Goal: Transaction & Acquisition: Book appointment/travel/reservation

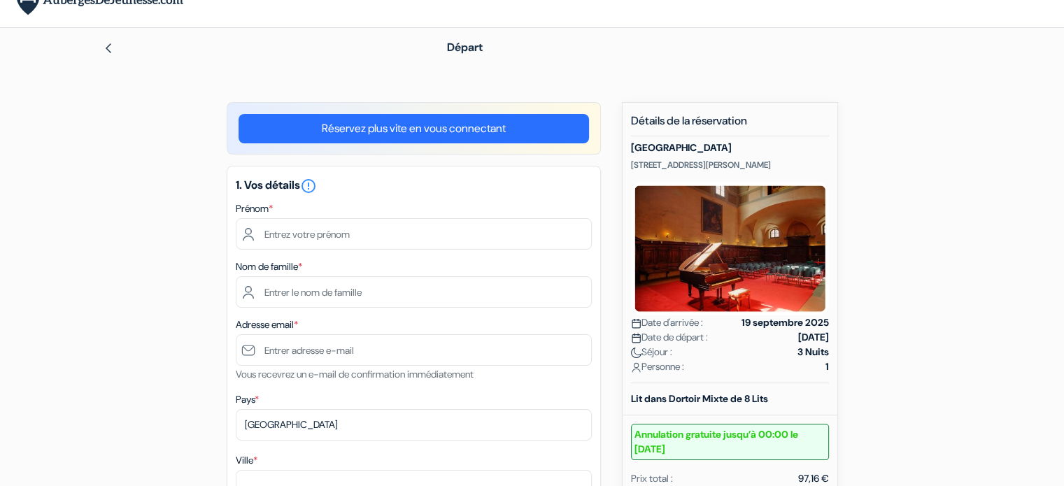
scroll to position [36, 0]
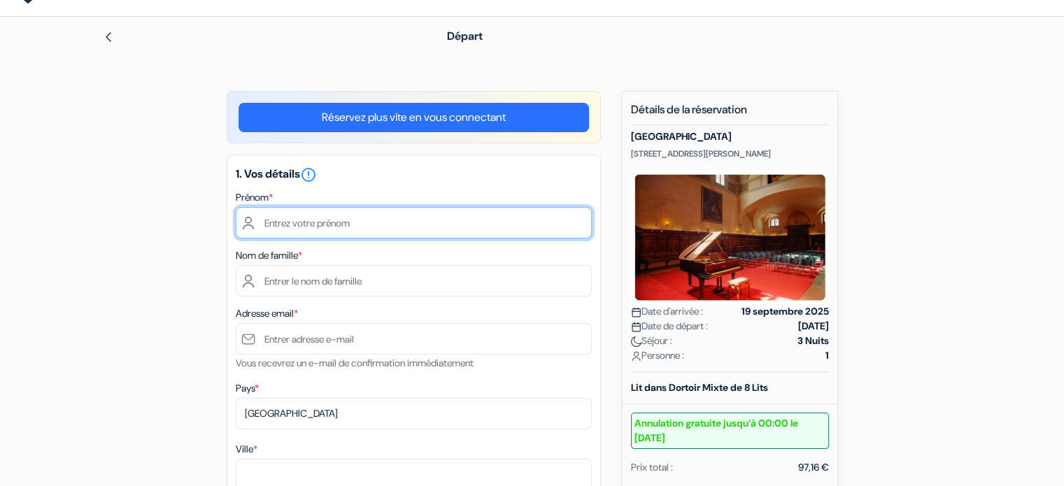
click at [315, 215] on input "text" at bounding box center [414, 222] width 356 height 31
type input "Zoé"
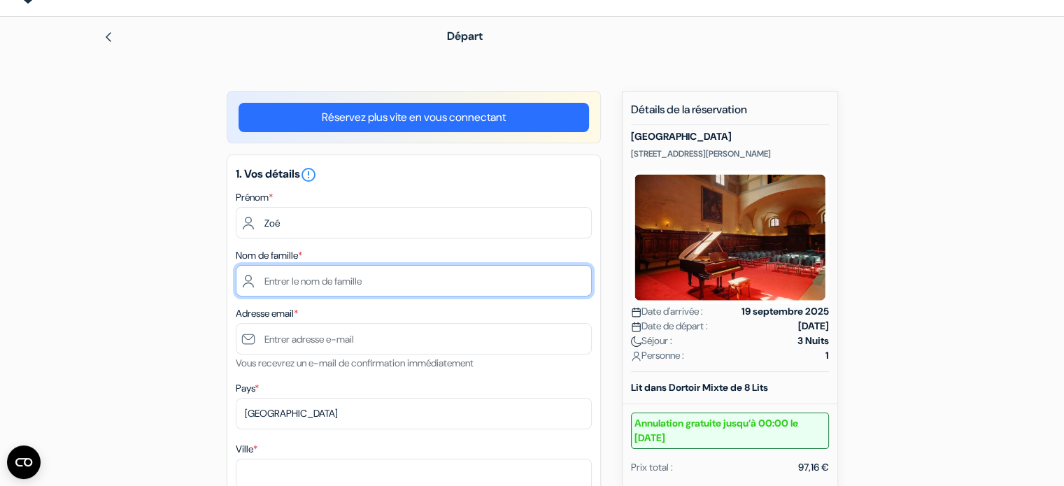
type input "IVIGLIA"
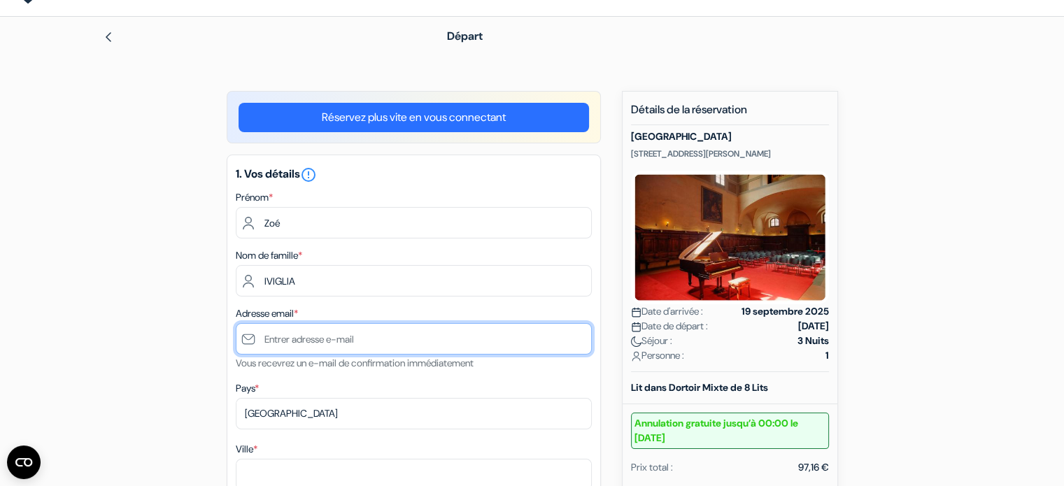
type input "[EMAIL_ADDRESS][DOMAIN_NAME]"
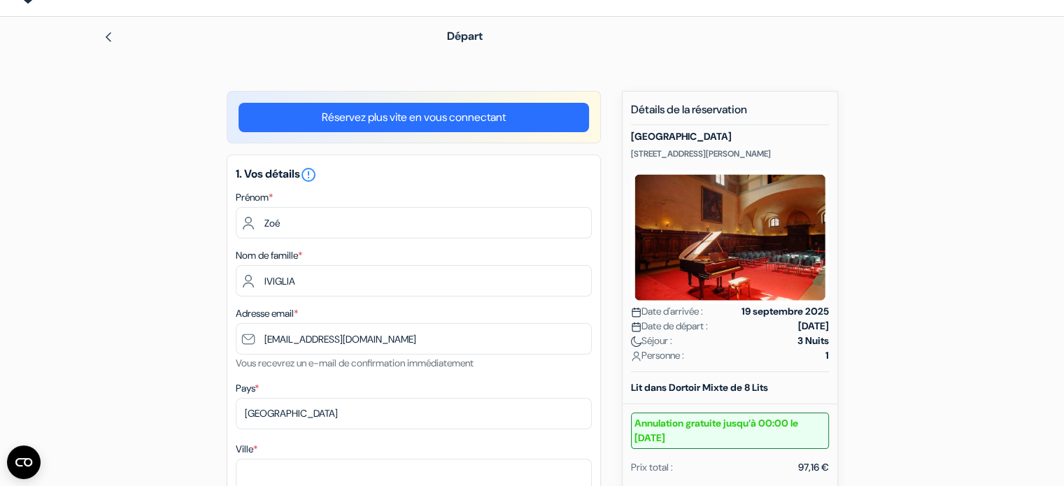
type input "Lyon"
type input "12 rue Neuve"
type input "69002"
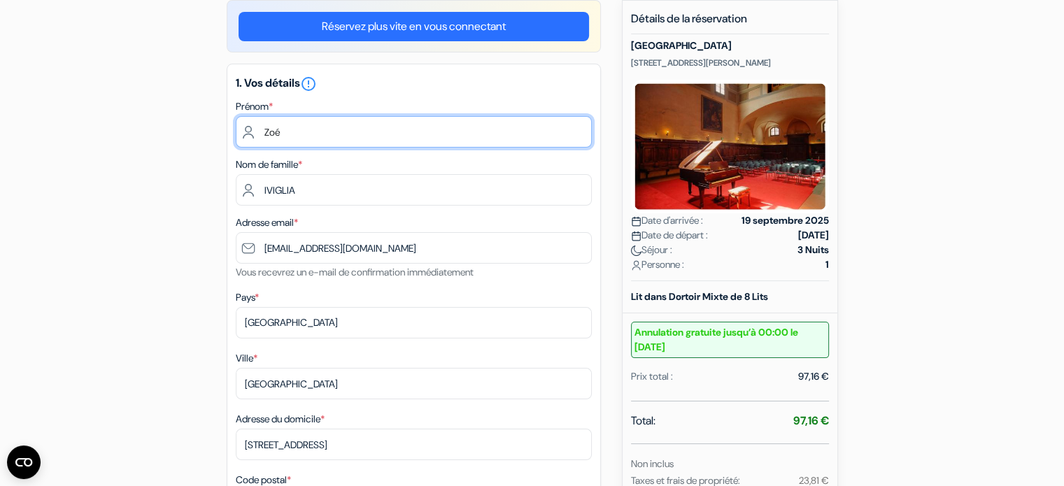
scroll to position [0, 0]
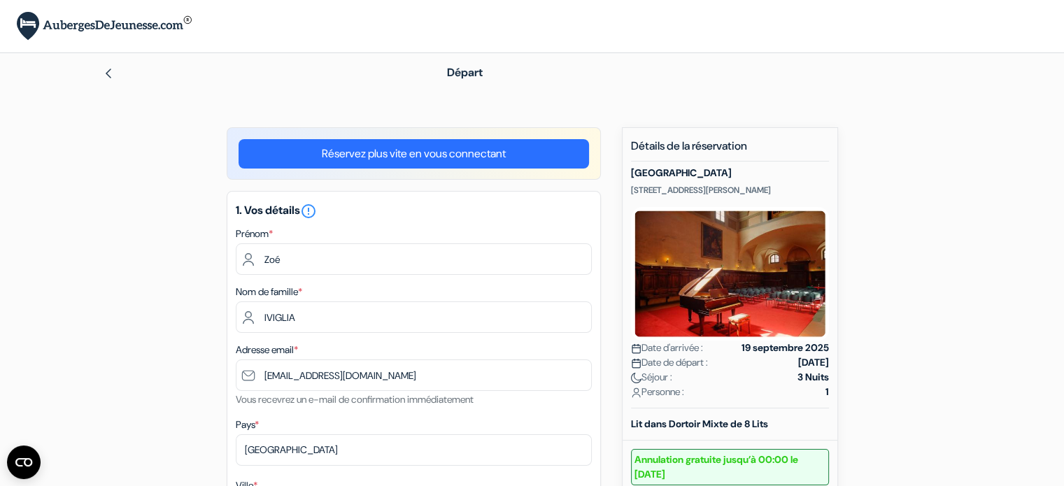
drag, startPoint x: 454, startPoint y: 148, endPoint x: 436, endPoint y: 159, distance: 21.1
click at [436, 159] on link "Réservez plus vite en vous connectant" at bounding box center [414, 153] width 350 height 29
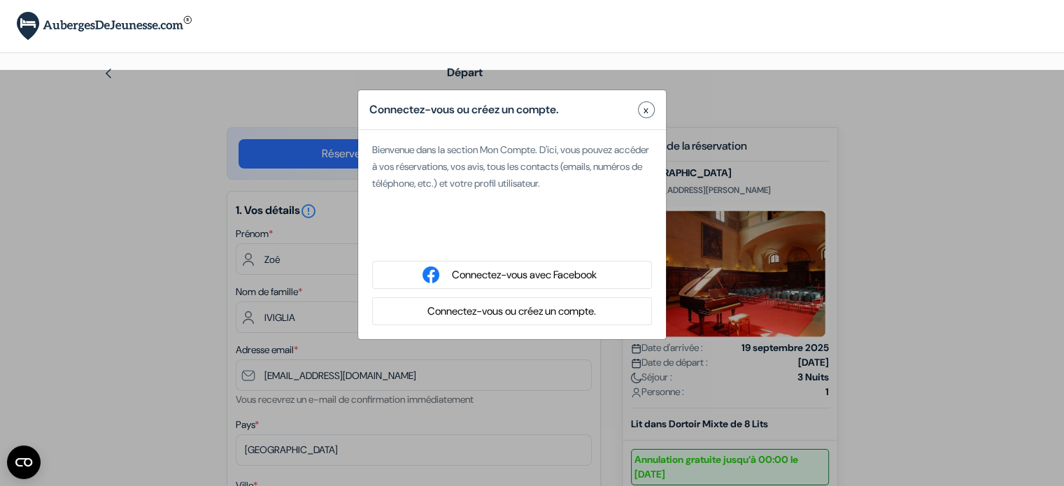
click at [506, 318] on button "Connectez-vous ou créez un compte." at bounding box center [511, 311] width 177 height 17
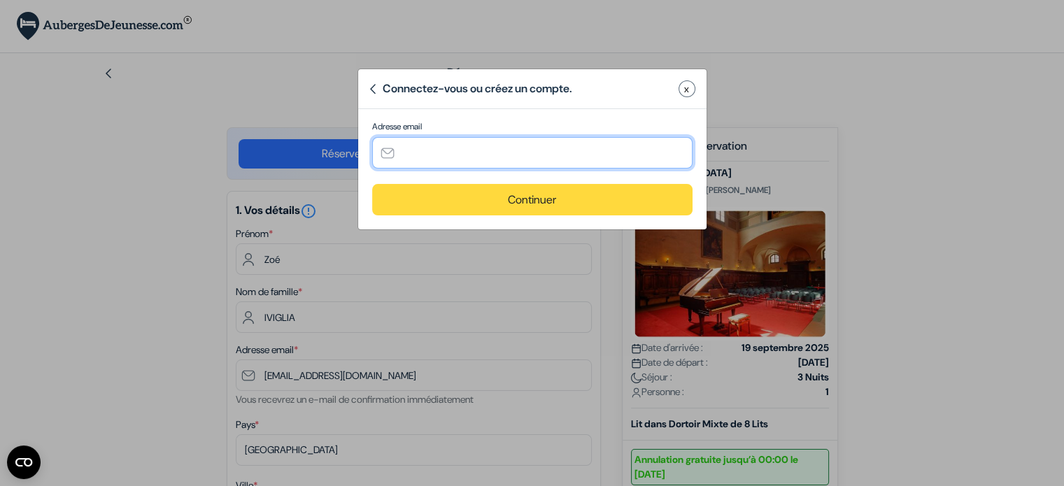
click at [450, 152] on input "text" at bounding box center [532, 152] width 320 height 31
type input "[EMAIL_ADDRESS][DOMAIN_NAME]"
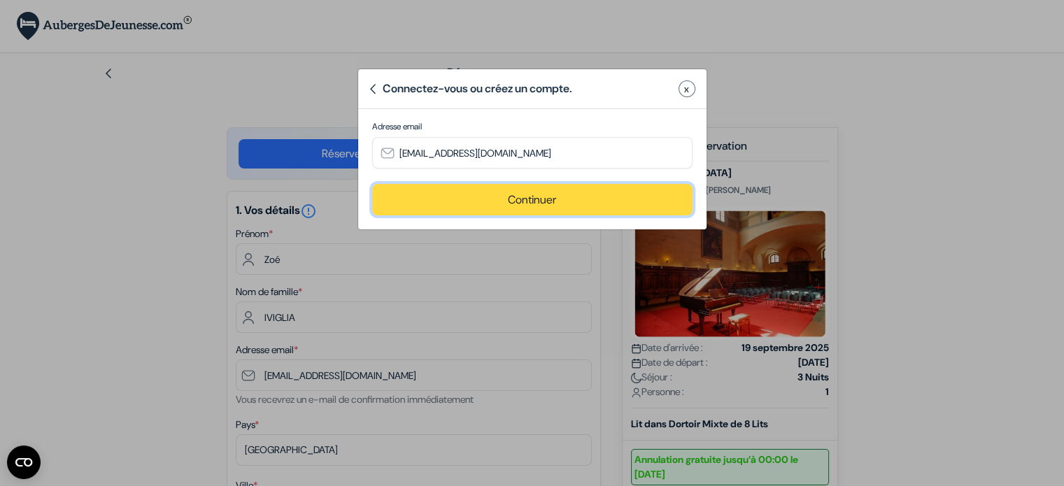
click at [526, 199] on button "Continuer" at bounding box center [532, 199] width 320 height 31
type input "[EMAIL_ADDRESS][DOMAIN_NAME]"
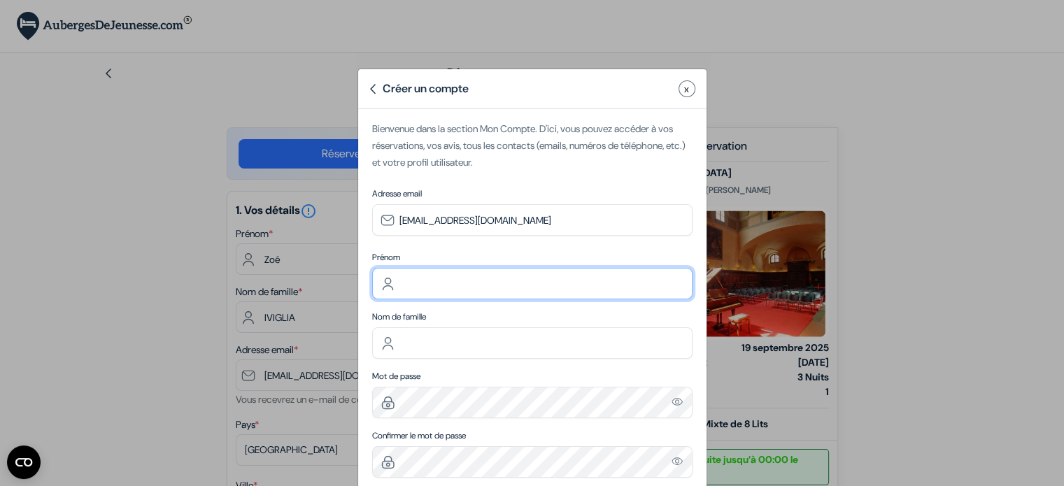
click at [440, 287] on input "text" at bounding box center [532, 283] width 320 height 31
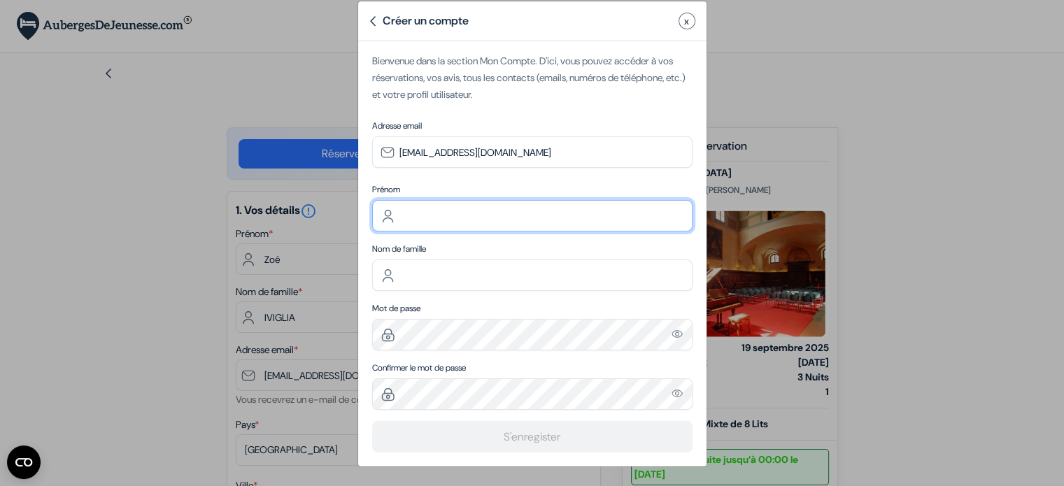
type input "Zoé"
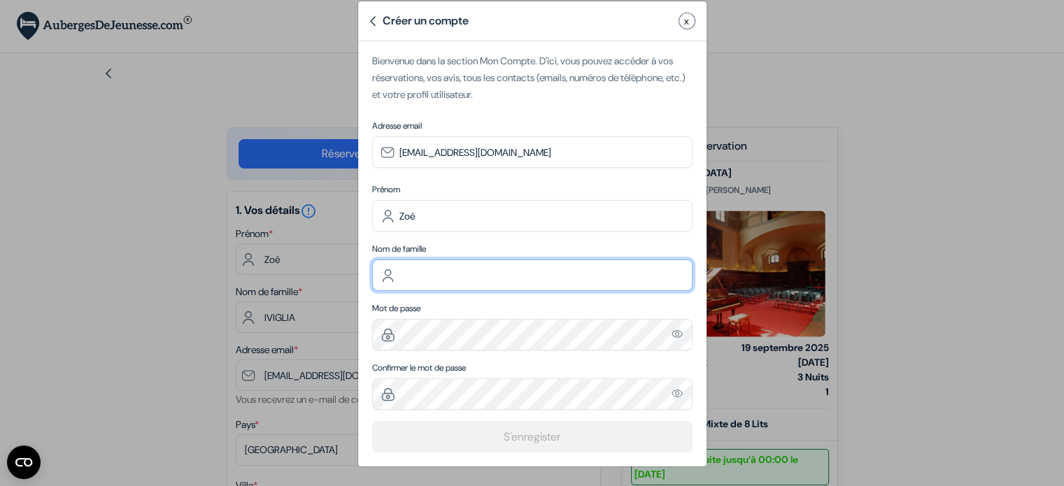
type input "Iviglia"
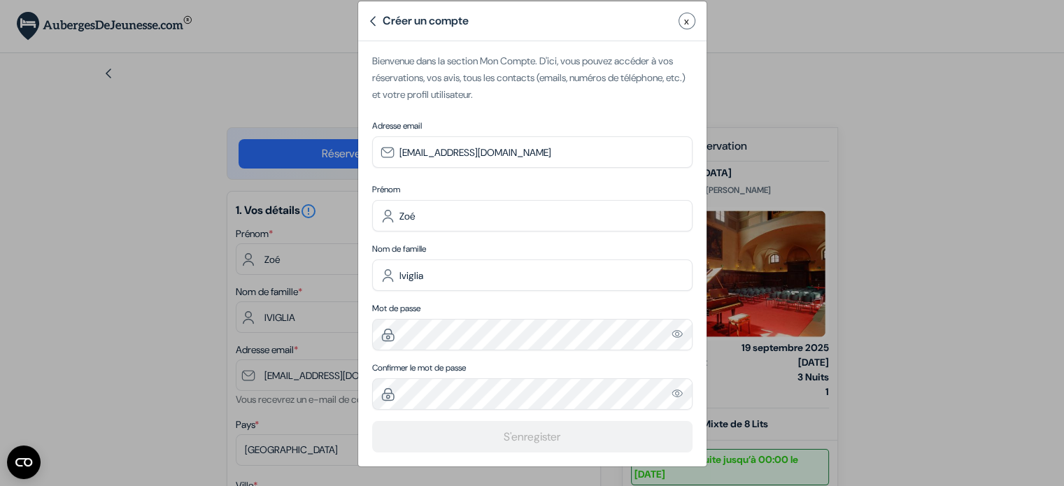
click at [671, 332] on img "Please enter a valid email address" at bounding box center [677, 334] width 13 height 12
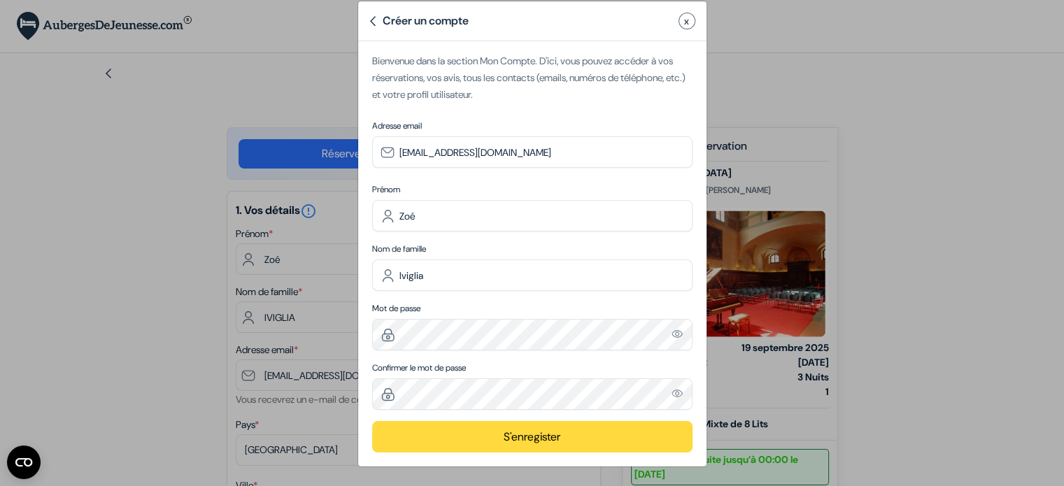
click at [549, 432] on button "S'enregister" at bounding box center [532, 436] width 320 height 31
click at [555, 436] on button "S'enregister" at bounding box center [532, 436] width 320 height 31
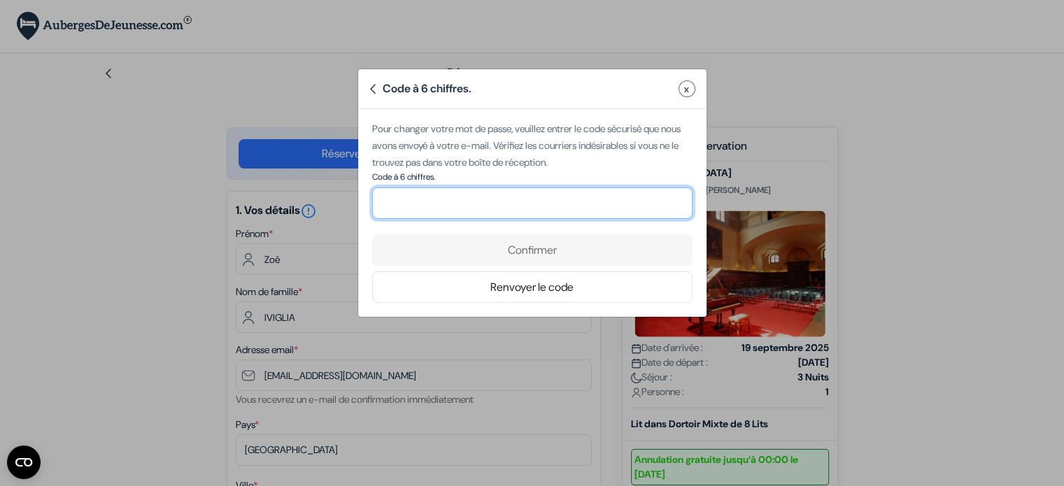
click at [488, 192] on input "number" at bounding box center [532, 202] width 320 height 31
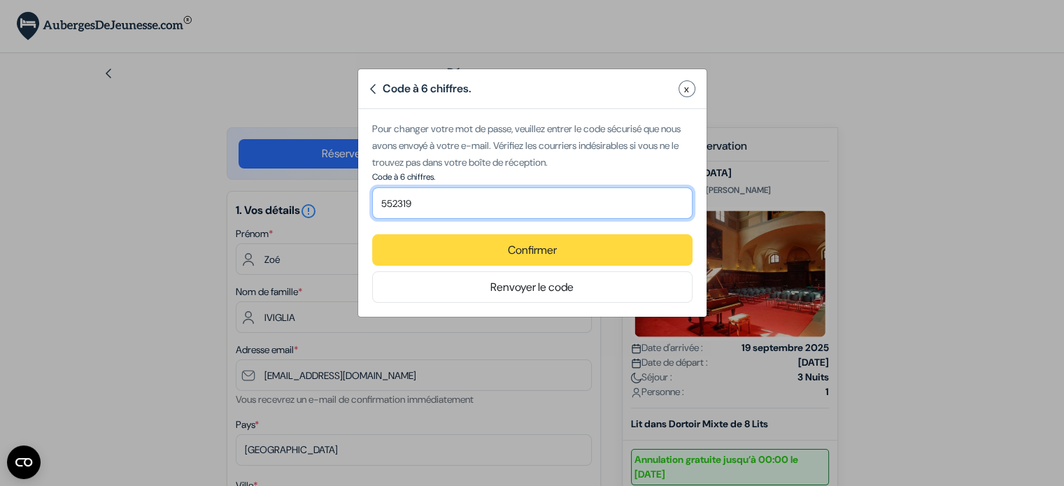
type input "552319"
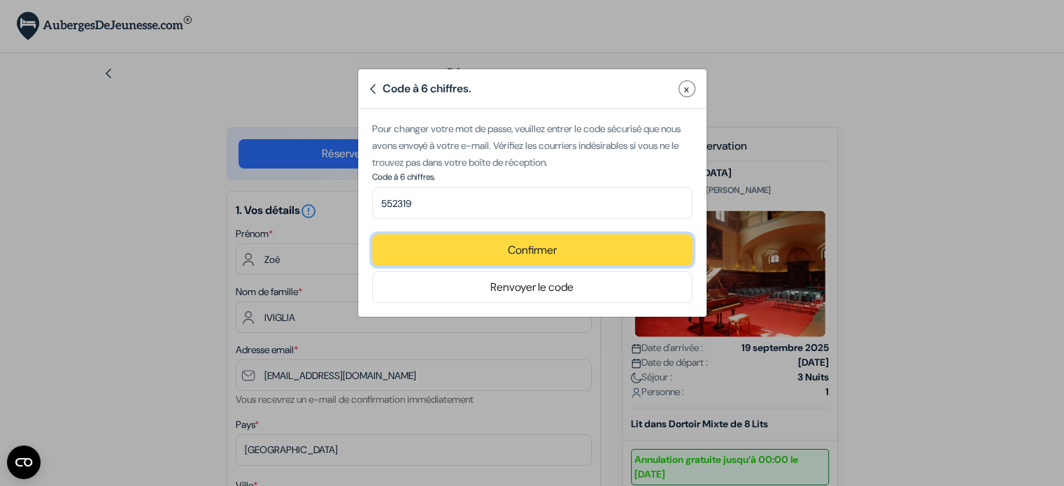
click at [525, 246] on button "Confirmer" at bounding box center [532, 249] width 320 height 31
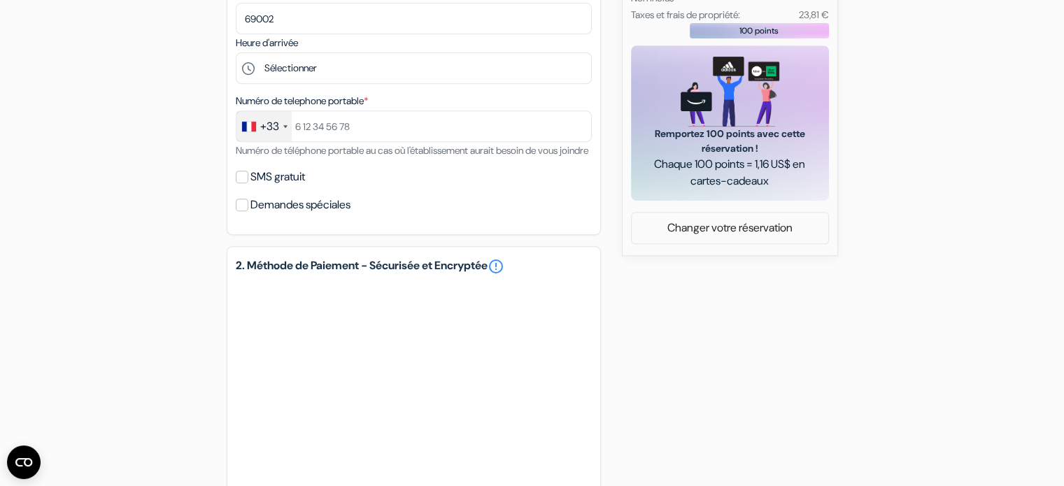
scroll to position [595, 0]
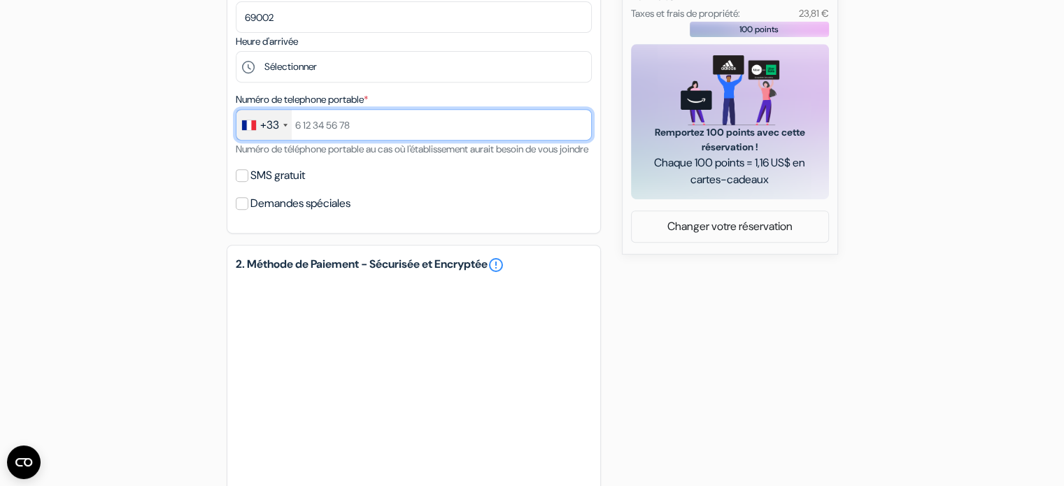
click at [358, 126] on input "text" at bounding box center [414, 124] width 356 height 31
type input "0642899975"
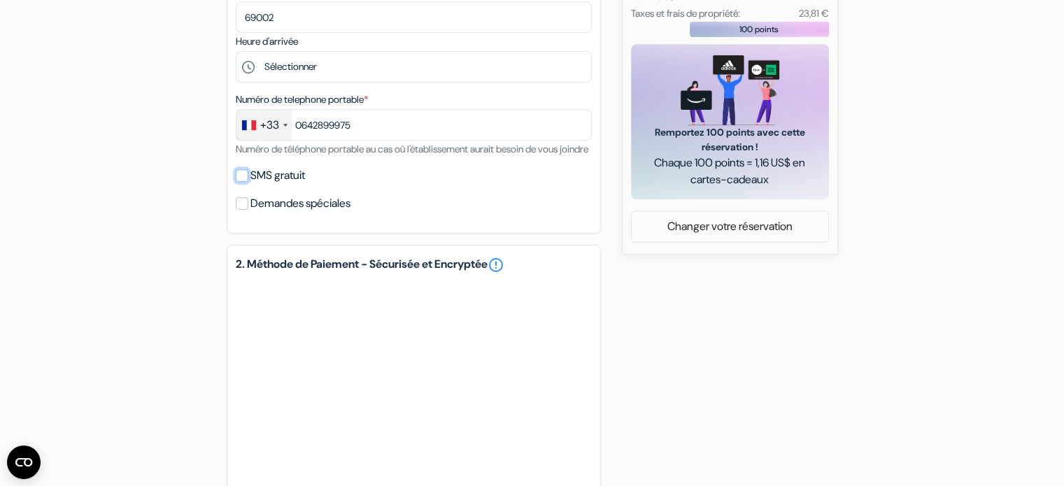
click at [246, 182] on input "SMS gratuit" at bounding box center [242, 175] width 13 height 13
checkbox input "true"
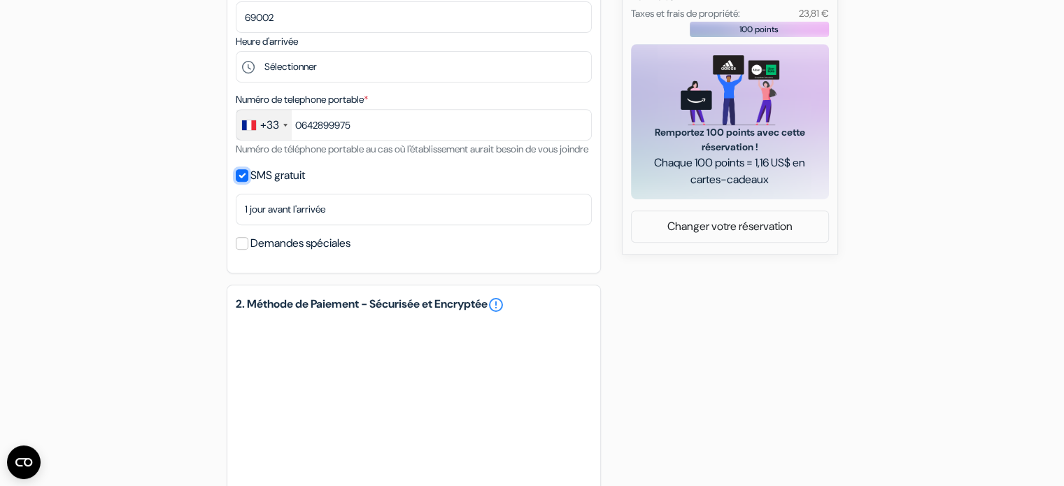
scroll to position [548, 0]
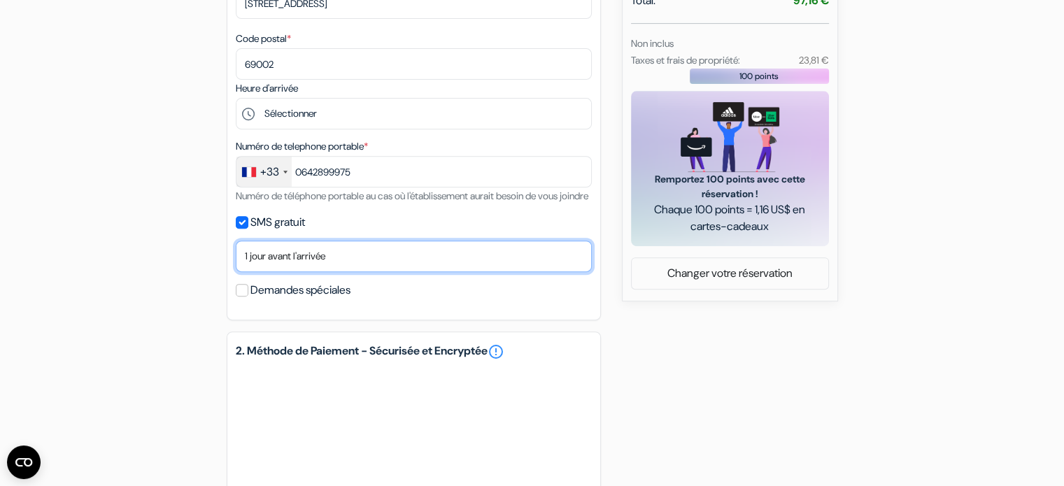
click at [278, 272] on select "Non merci Maintenant Le jour de votre arrivée 1 jour avant l'arrivée 2 jours av…" at bounding box center [414, 256] width 356 height 31
select select "4"
click at [236, 260] on select "Non merci Maintenant Le jour de votre arrivée 1 jour avant l'arrivée 2 jours av…" at bounding box center [414, 256] width 356 height 31
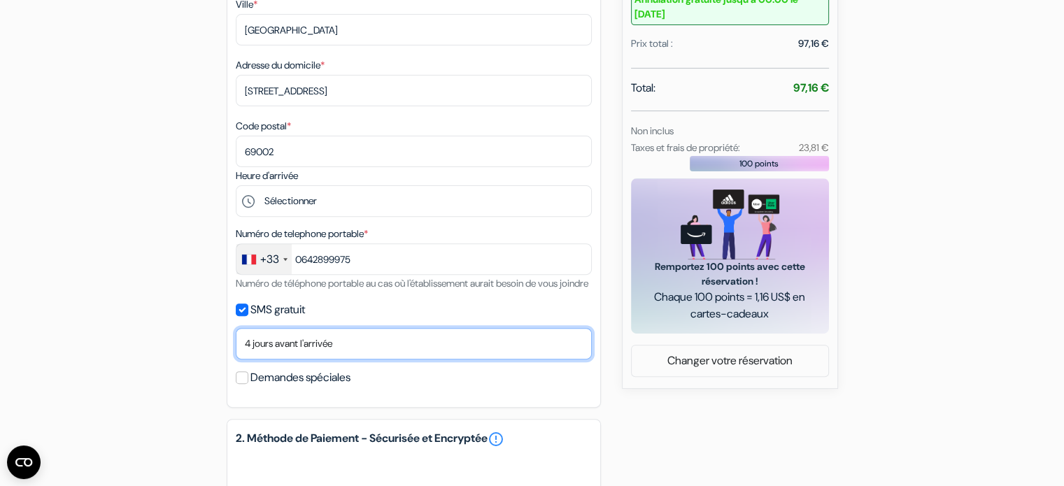
scroll to position [461, 0]
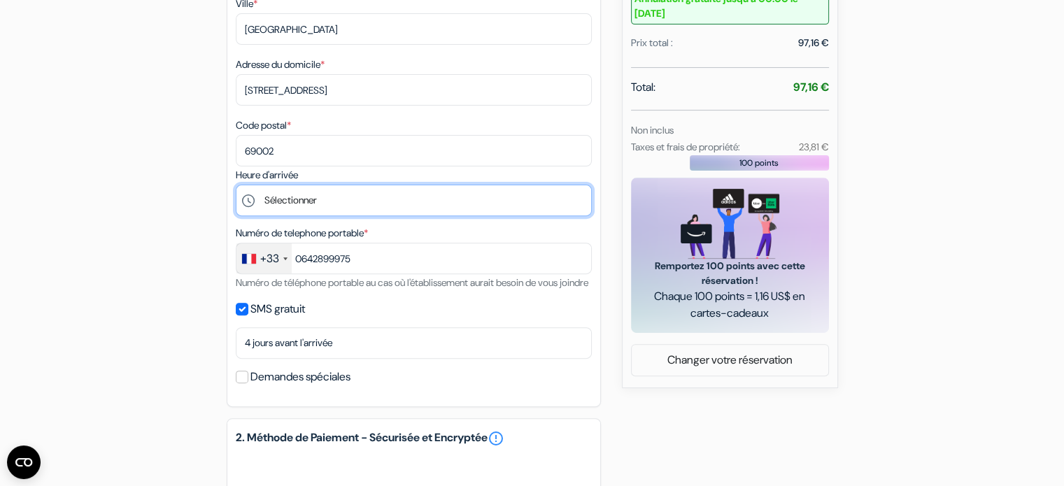
click at [305, 208] on select "Sélectionner 14:00 15:00 16:00 17:00 18:00 19:00 20:00 21:00 22:00 23:00 0:00" at bounding box center [414, 200] width 356 height 31
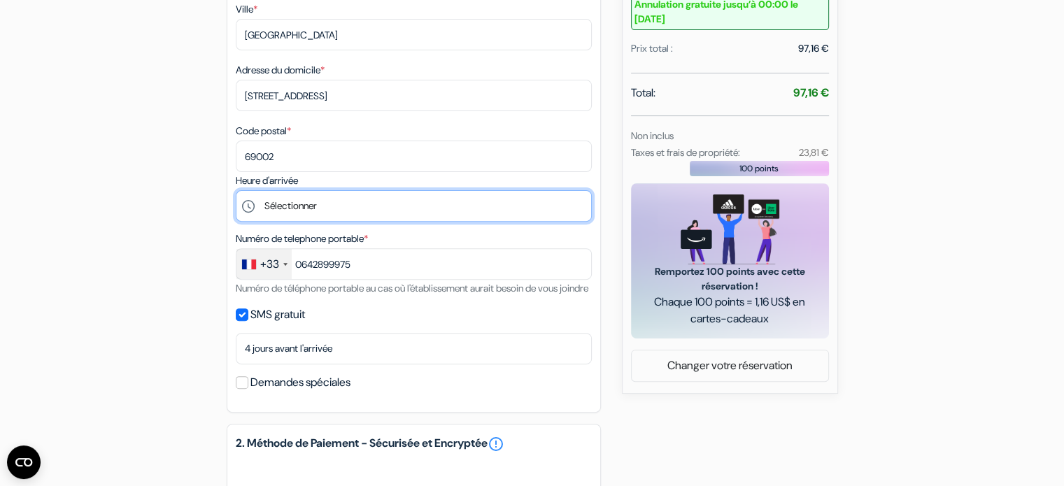
scroll to position [455, 0]
click at [302, 206] on select "Sélectionner 14:00 15:00 16:00 17:00 18:00 19:00 20:00 21:00 22:00 23:00 0:00" at bounding box center [414, 206] width 356 height 31
select select "21"
click at [236, 192] on select "Sélectionner 14:00 15:00 16:00 17:00 18:00 19:00 20:00 21:00 22:00 23:00 0:00" at bounding box center [414, 206] width 356 height 31
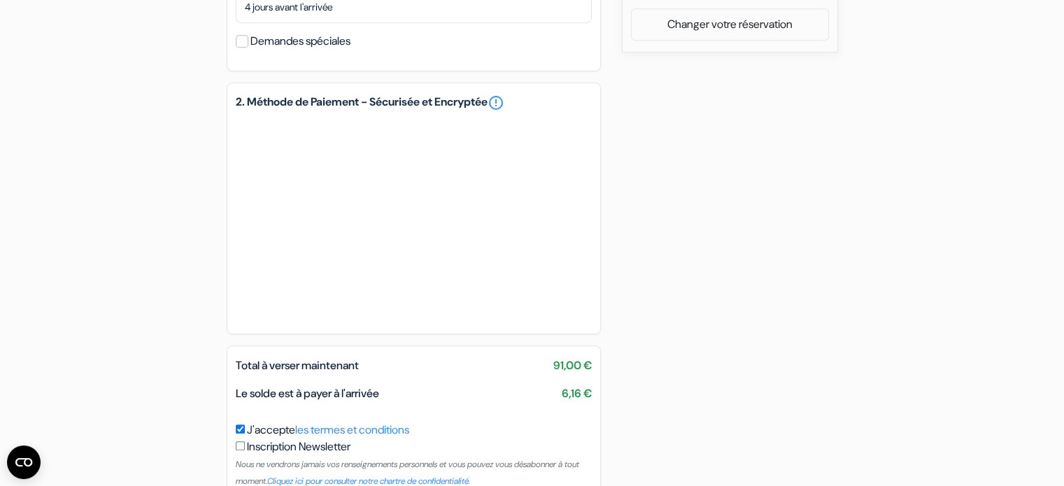
scroll to position [892, 0]
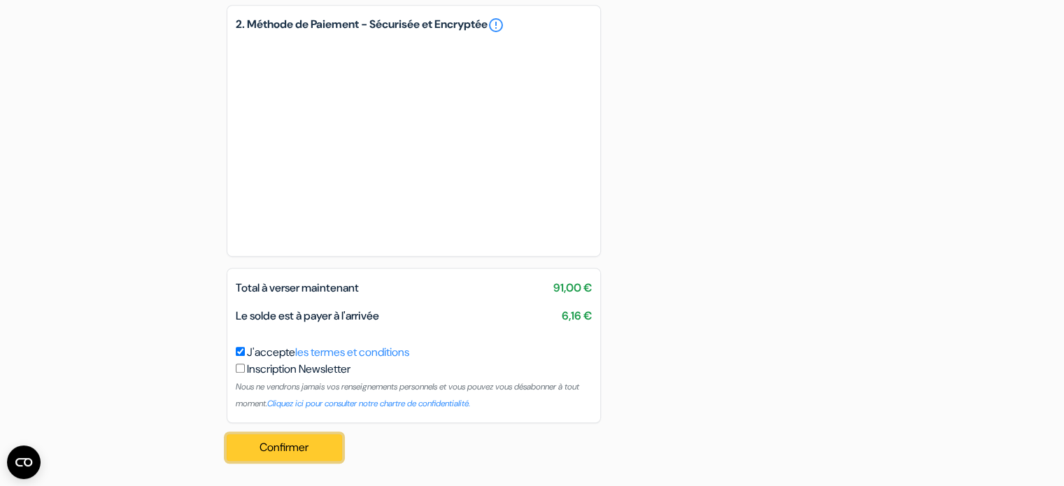
click at [282, 437] on button "Confirmer Loading..." at bounding box center [285, 447] width 116 height 27
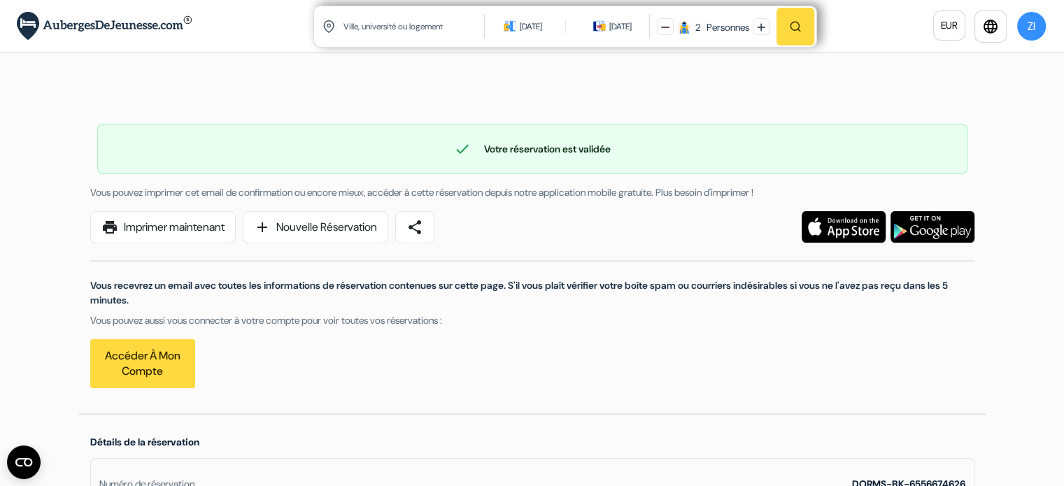
click at [364, 19] on input "text" at bounding box center [414, 26] width 145 height 34
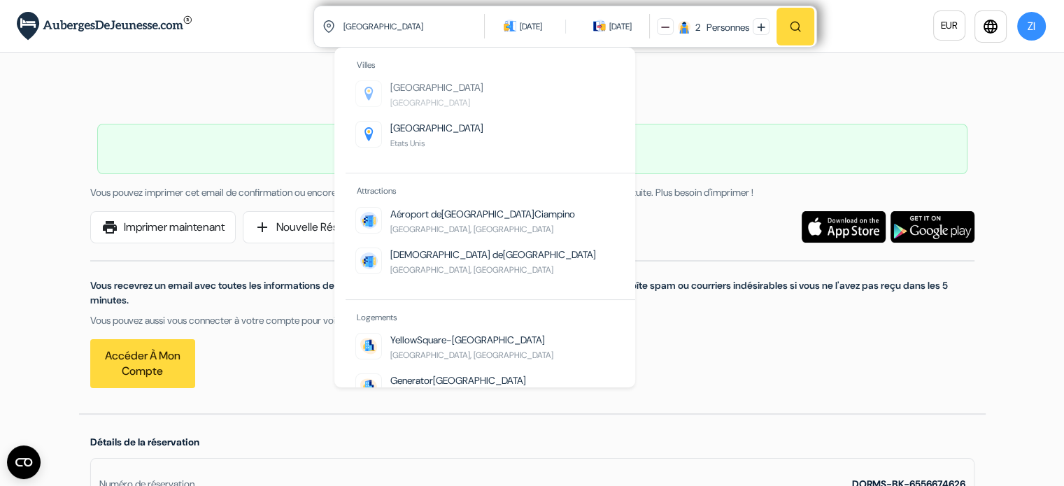
click at [402, 80] on link "Rome Italie" at bounding box center [436, 94] width 93 height 29
type input "Rome, Italie"
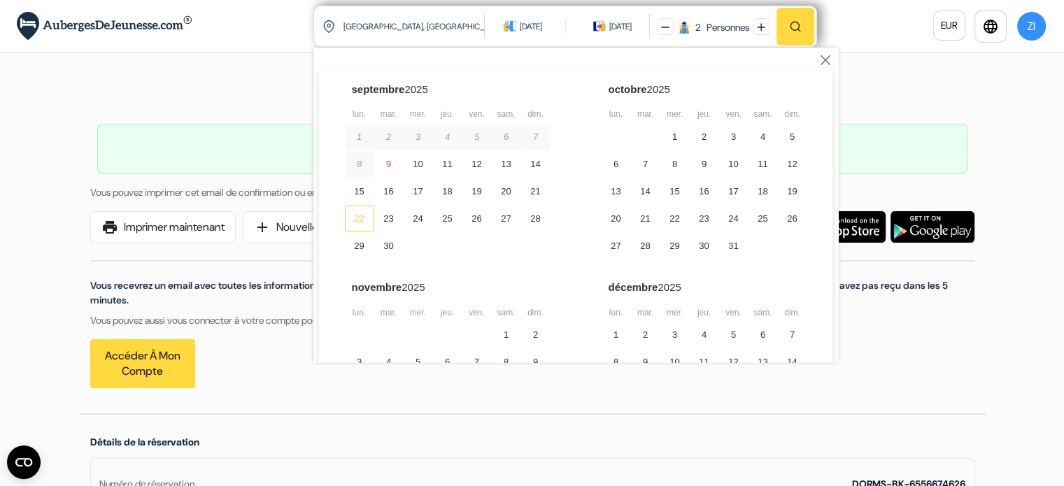
click at [354, 229] on div "22" at bounding box center [359, 219] width 29 height 26
click at [478, 225] on div "26" at bounding box center [476, 219] width 29 height 26
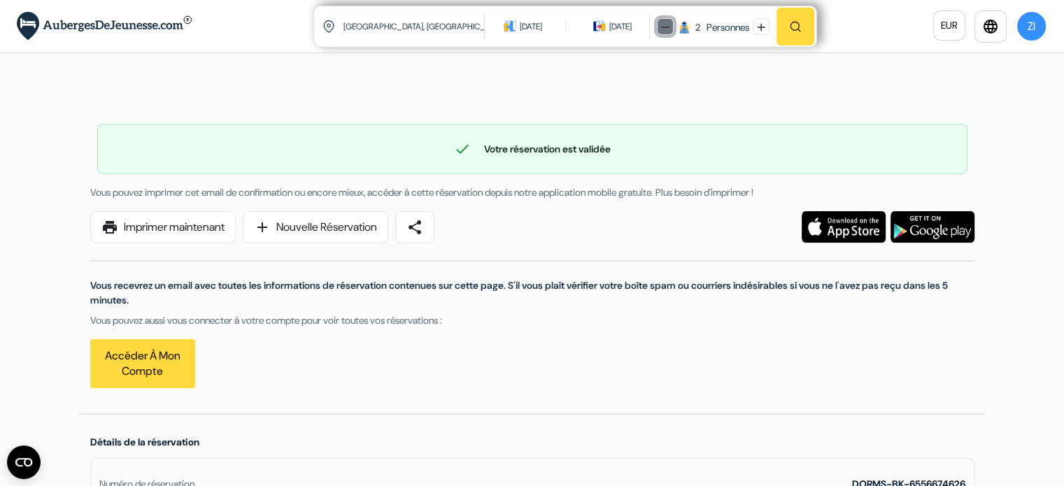
click at [661, 24] on img at bounding box center [665, 27] width 8 height 8
click at [809, 33] on button "button" at bounding box center [795, 27] width 38 height 38
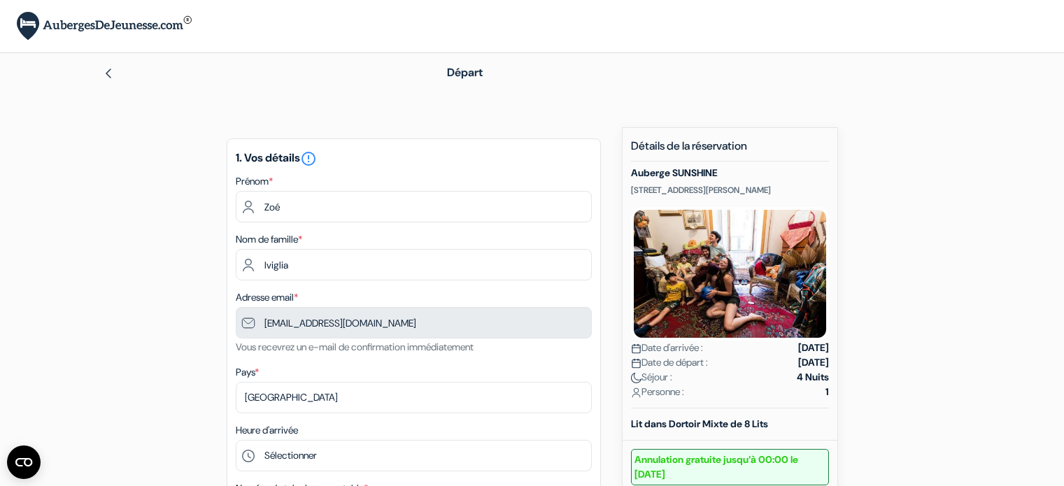
scroll to position [138, 0]
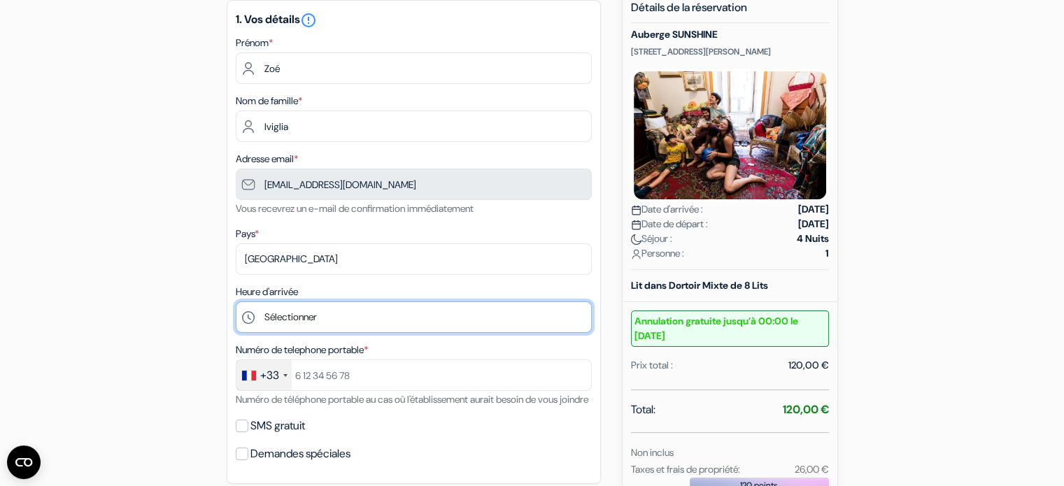
click at [434, 318] on select "Sélectionner 14:00 15:00 16:00 17:00 18:00 19:00 20:00 21:00 22:00 23:00 0:00" at bounding box center [414, 316] width 356 height 31
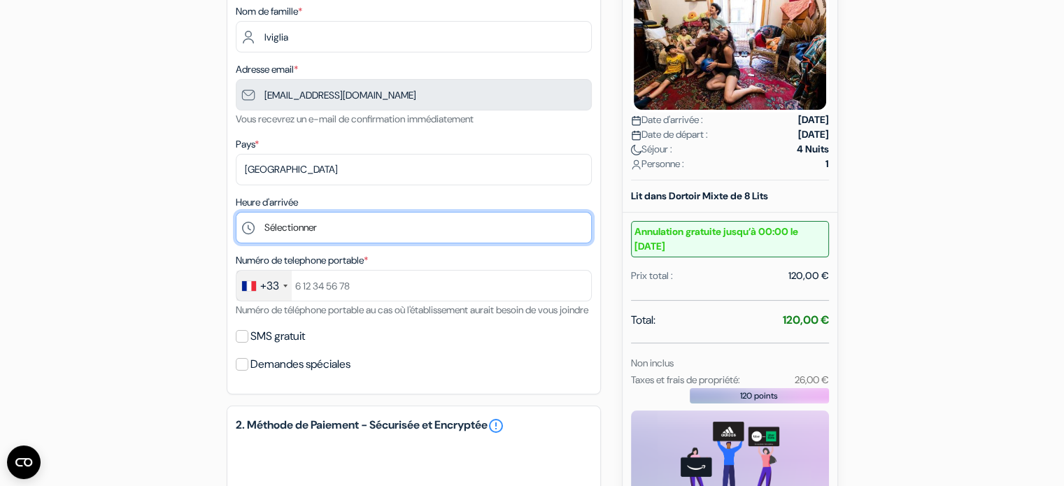
scroll to position [229, 0]
click at [317, 227] on select "Sélectionner 14:00 15:00 16:00 17:00 18:00 19:00 20:00 21:00 22:00 23:00 0:00" at bounding box center [414, 226] width 356 height 31
select select "19"
click at [236, 212] on select "Sélectionner 14:00 15:00 16:00 17:00 18:00 19:00 20:00 21:00 22:00 23:00 0:00" at bounding box center [414, 226] width 356 height 31
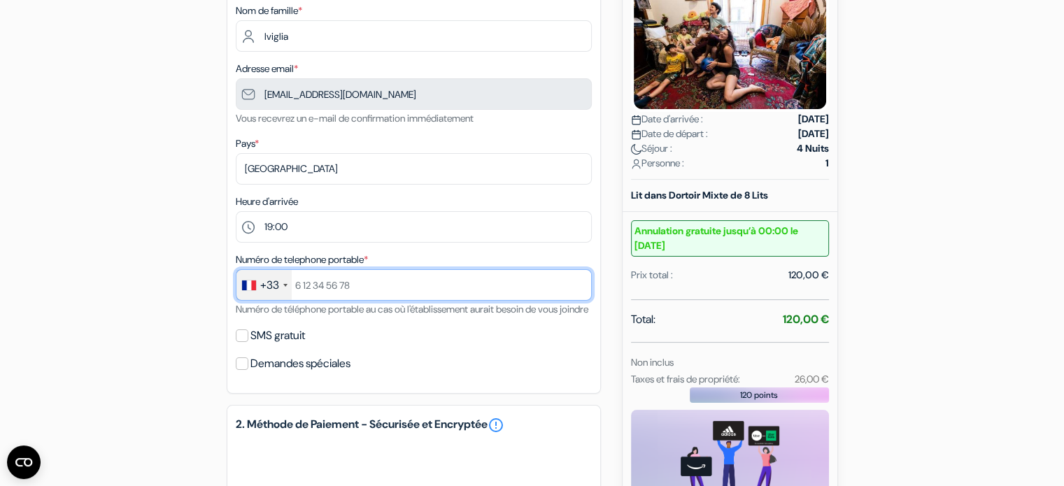
click at [332, 286] on input "text" at bounding box center [414, 284] width 356 height 31
type input "+33642899975"
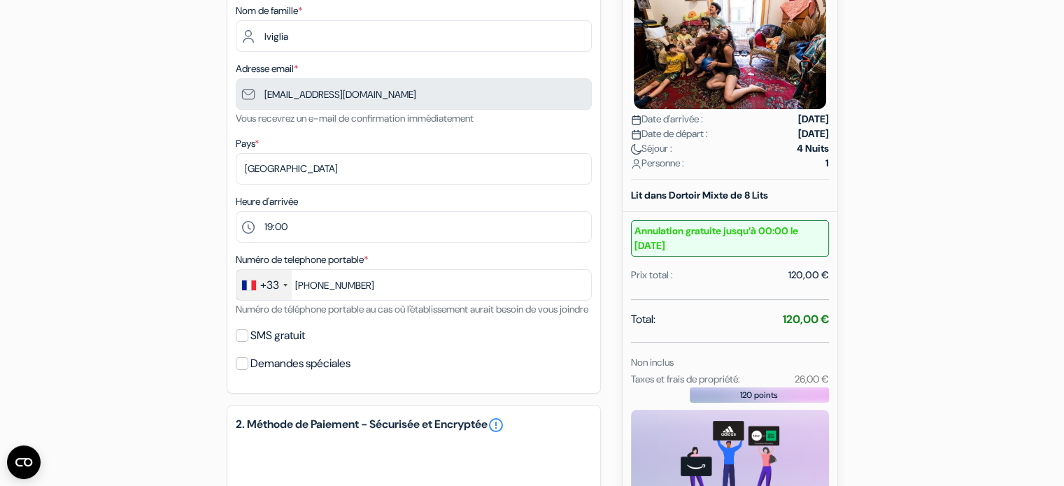
click at [290, 346] on label "SMS gratuit" at bounding box center [277, 336] width 55 height 20
click at [248, 342] on input "SMS gratuit" at bounding box center [242, 335] width 13 height 13
checkbox input "true"
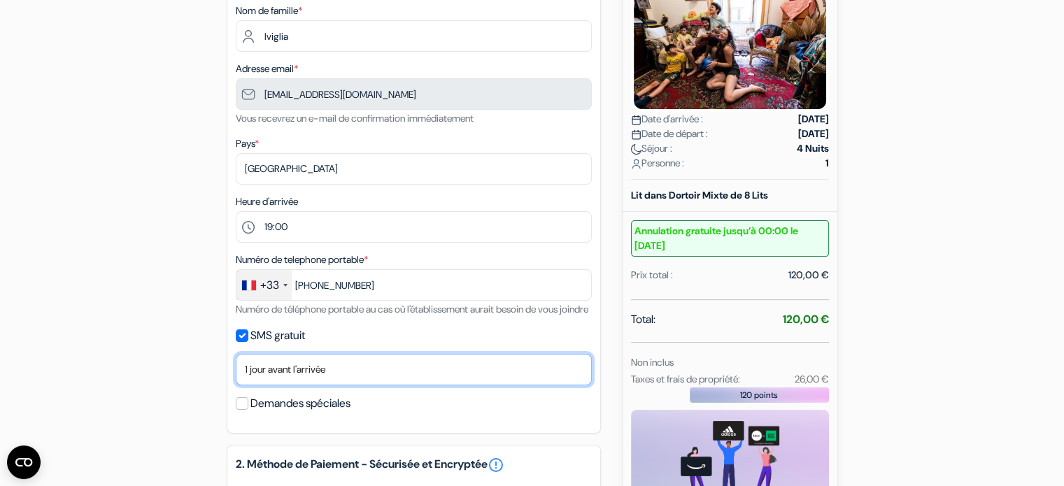
click at [359, 385] on select "Non merci Maintenant Le jour de votre arrivée 1 jour avant l'arrivée 2 jours av…" at bounding box center [414, 369] width 356 height 31
select select "4"
click at [236, 371] on select "Non merci Maintenant Le jour de votre arrivée 1 jour avant l'arrivée 2 jours av…" at bounding box center [414, 369] width 356 height 31
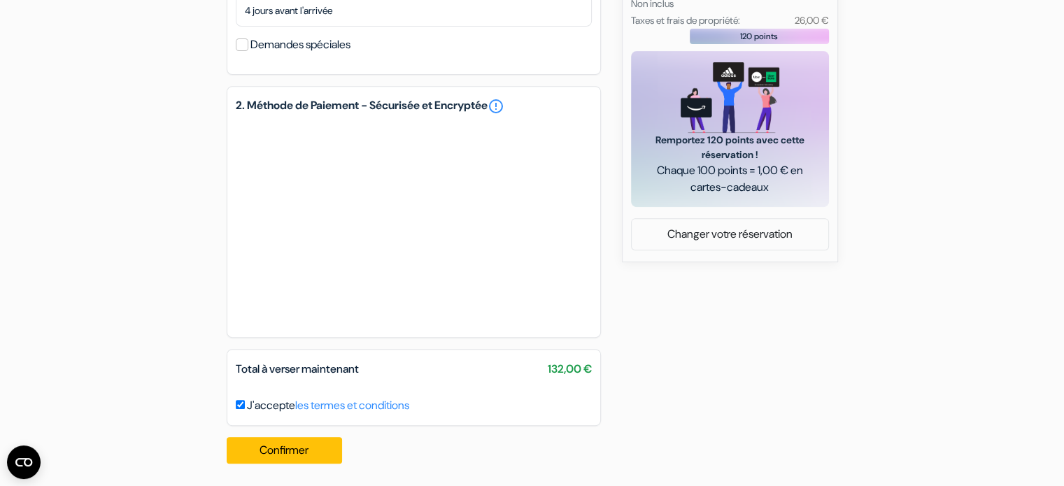
scroll to position [607, 0]
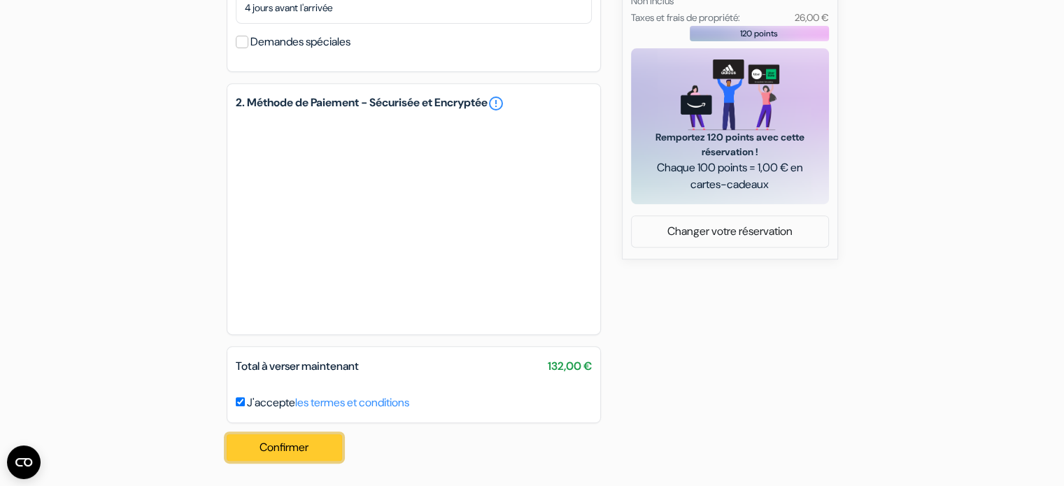
click at [246, 443] on button "Confirmer Loading..." at bounding box center [285, 447] width 116 height 27
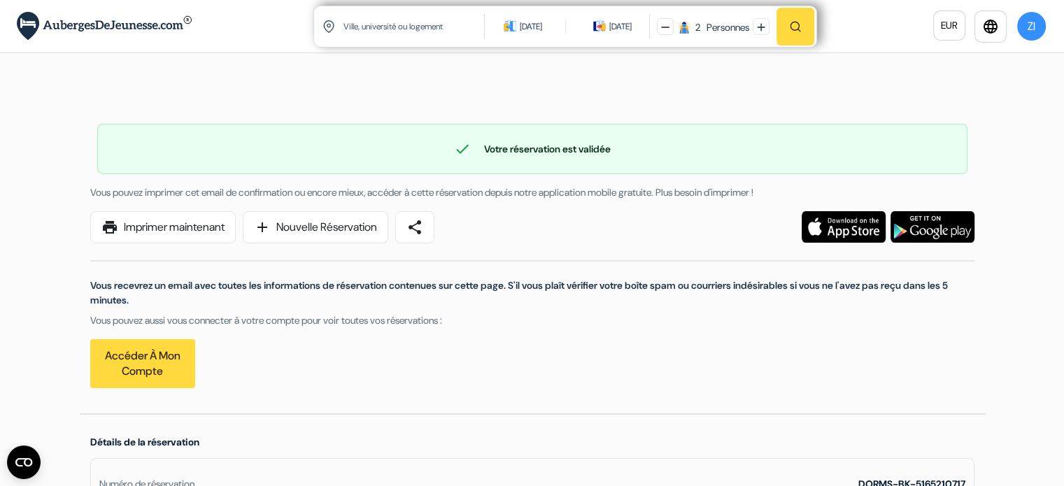
click at [395, 27] on input "text" at bounding box center [414, 26] width 145 height 34
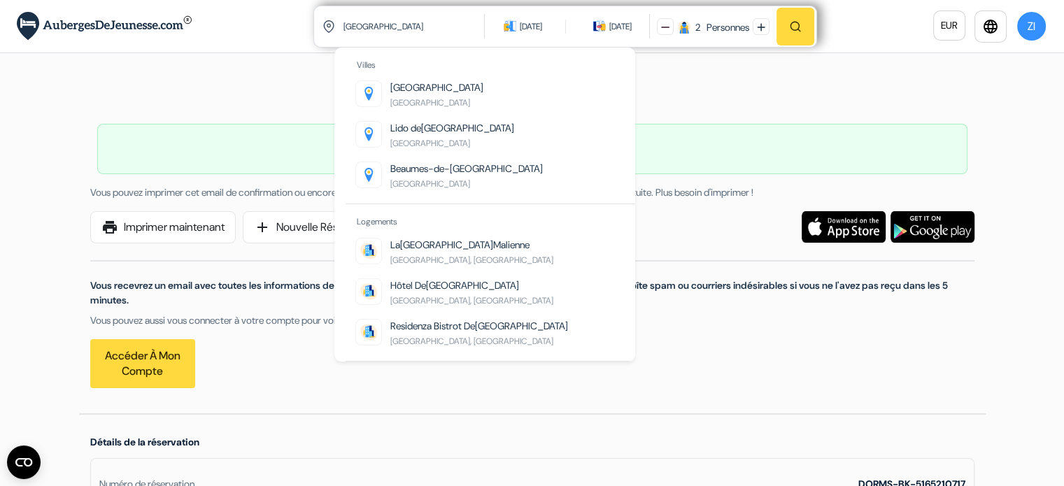
type input "[GEOGRAPHIC_DATA]"
click at [523, 27] on div "[DATE]" at bounding box center [531, 27] width 22 height 14
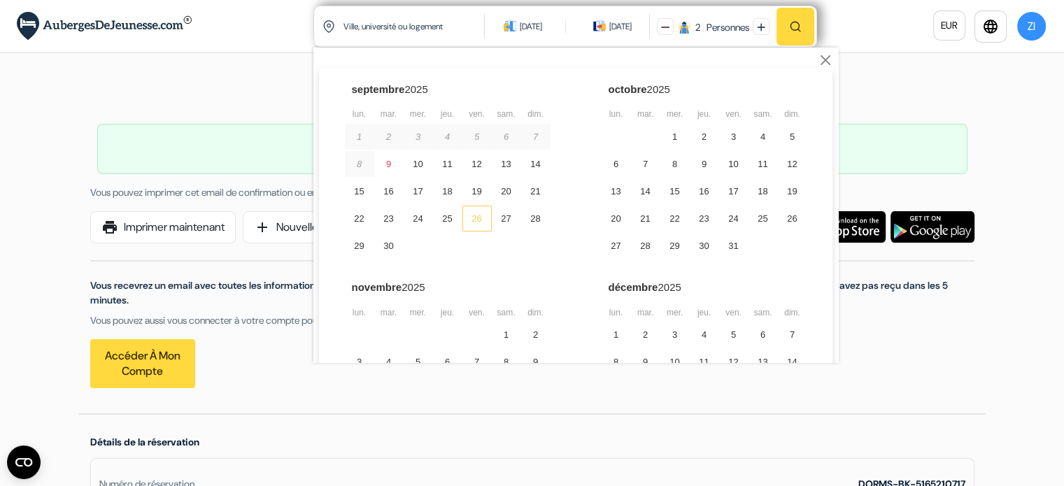
click at [475, 215] on div "26" at bounding box center [476, 219] width 29 height 26
click at [354, 247] on div "29" at bounding box center [359, 246] width 29 height 26
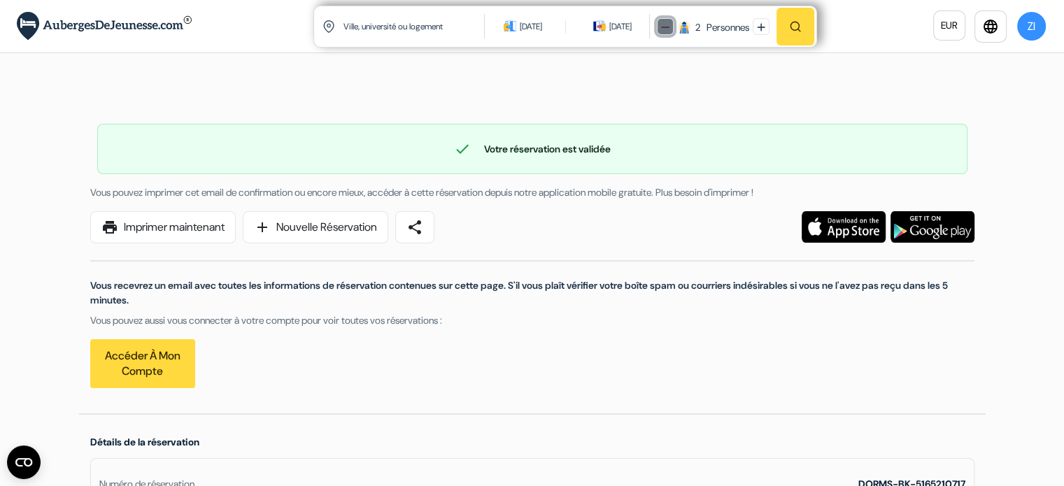
click at [664, 25] on img at bounding box center [665, 27] width 8 height 8
drag, startPoint x: 795, startPoint y: 33, endPoint x: 511, endPoint y: 22, distance: 284.2
click at [520, 22] on div "26 sept. 2025" at bounding box center [531, 27] width 22 height 14
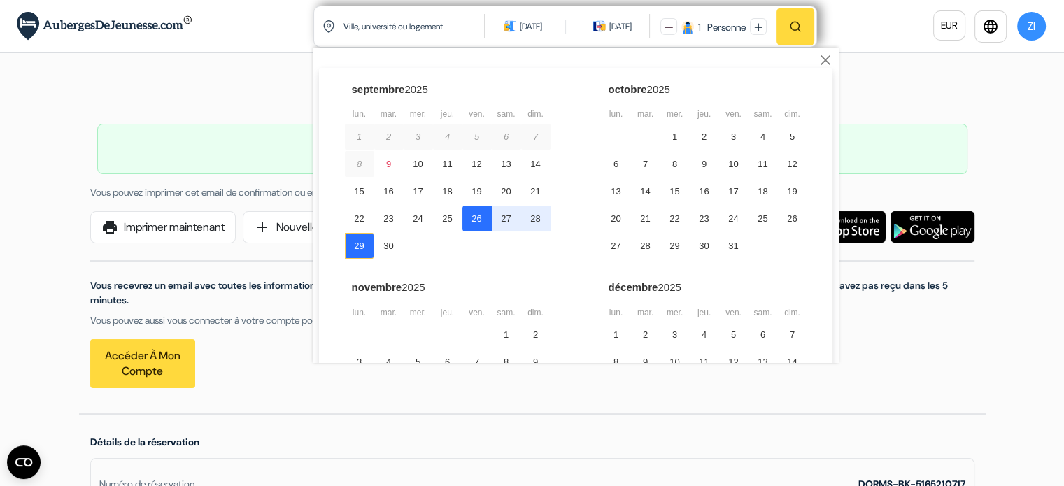
click at [358, 251] on div "29" at bounding box center [359, 246] width 29 height 26
click at [477, 217] on div "26" at bounding box center [476, 219] width 29 height 26
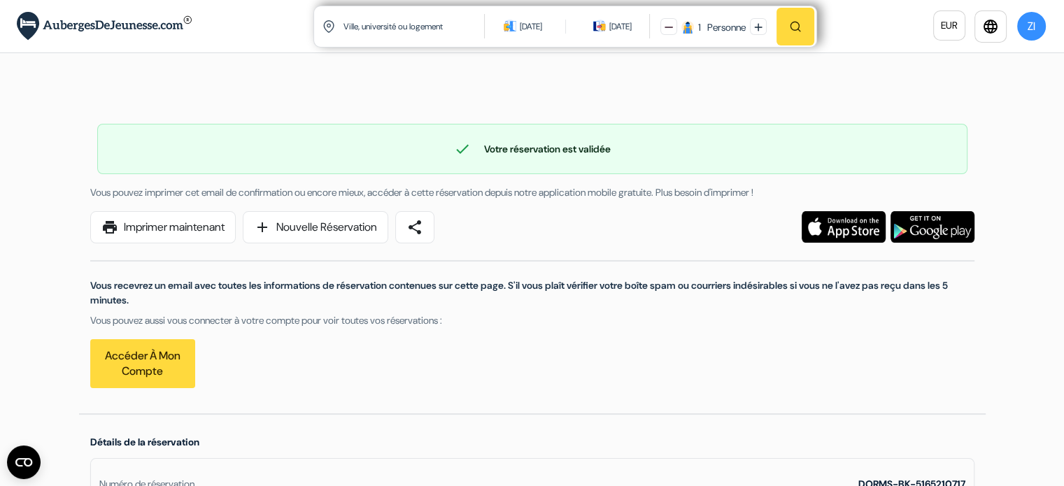
click at [786, 31] on button "button" at bounding box center [795, 27] width 38 height 38
click at [360, 33] on input "text" at bounding box center [414, 26] width 145 height 34
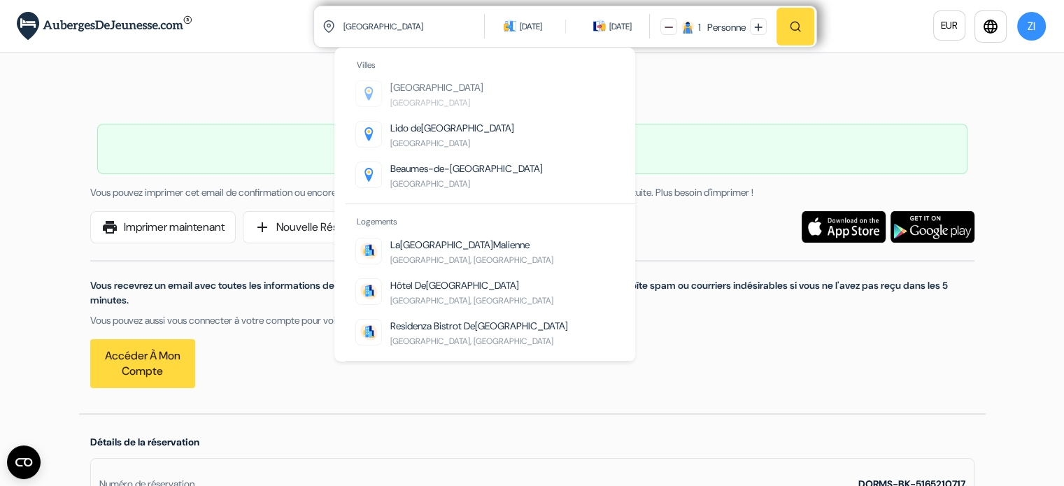
click at [392, 89] on span "Venise" at bounding box center [436, 87] width 93 height 13
type input "Venise, Italie"
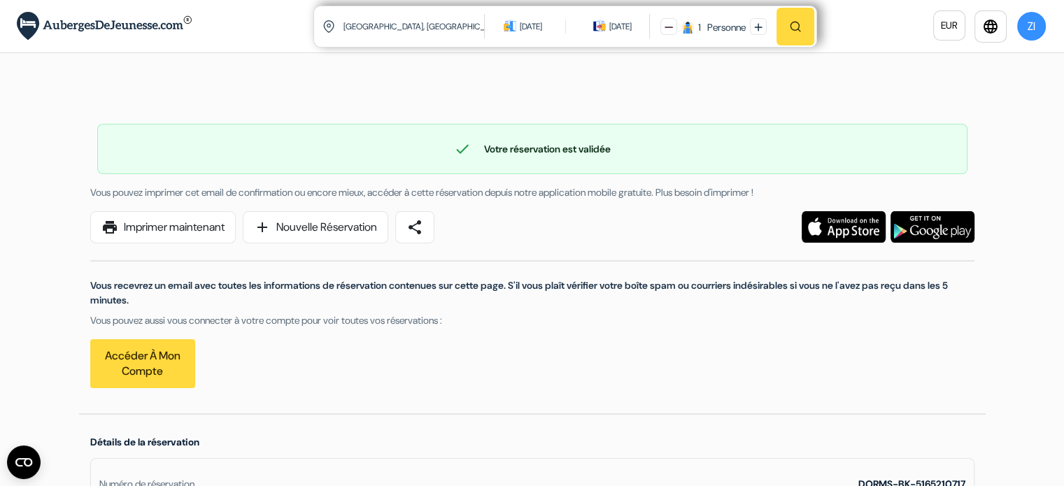
click at [804, 20] on button "button" at bounding box center [795, 27] width 38 height 38
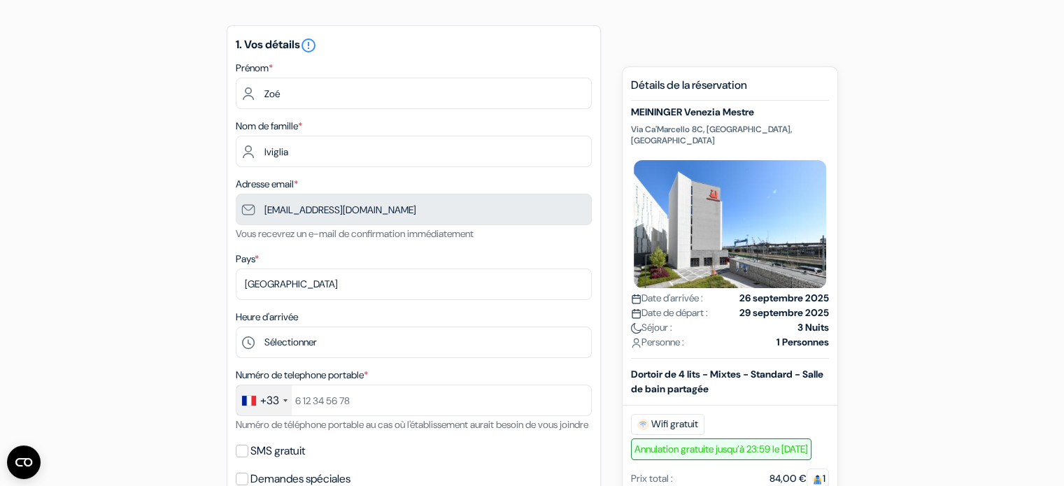
scroll to position [158, 0]
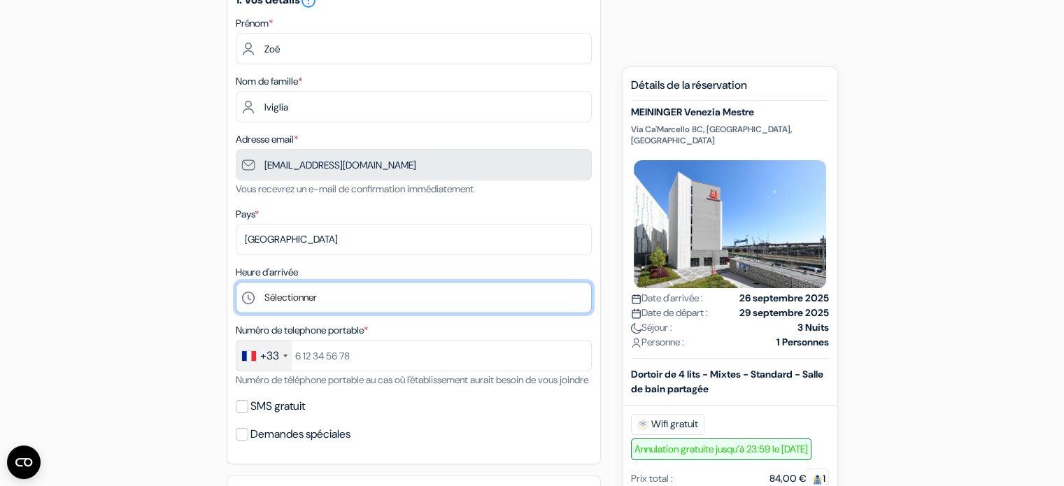
click at [294, 294] on select "Sélectionner 1:00 2:00 3:00 4:00 5:00 6:00 7:00 8:00 9:00 10:00 11:00 12:00 13:…" at bounding box center [414, 297] width 356 height 31
select select "20"
click at [236, 283] on select "Sélectionner 1:00 2:00 3:00 4:00 5:00 6:00 7:00 8:00 9:00 10:00 11:00 12:00 13:…" at bounding box center [414, 297] width 356 height 31
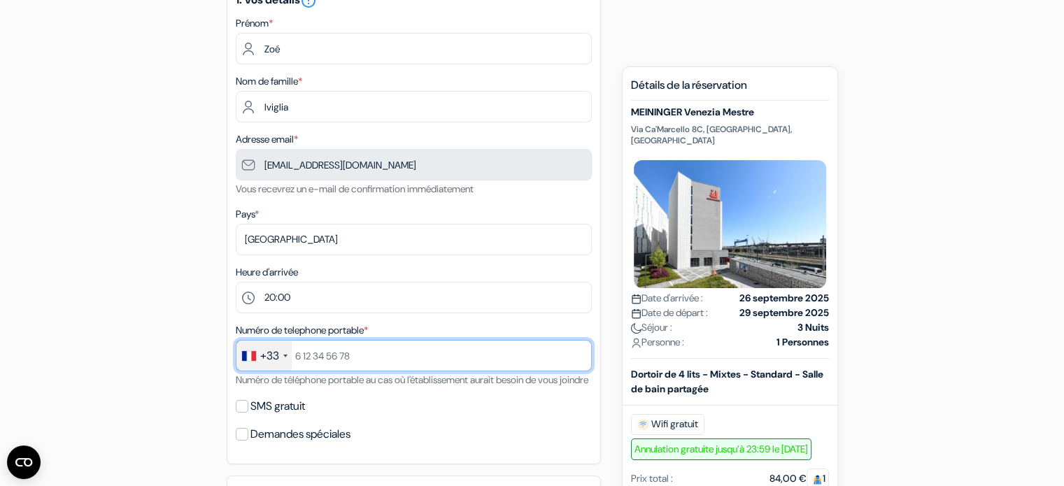
click at [316, 353] on input "text" at bounding box center [414, 355] width 356 height 31
type input "[PHONE_NUMBER]"
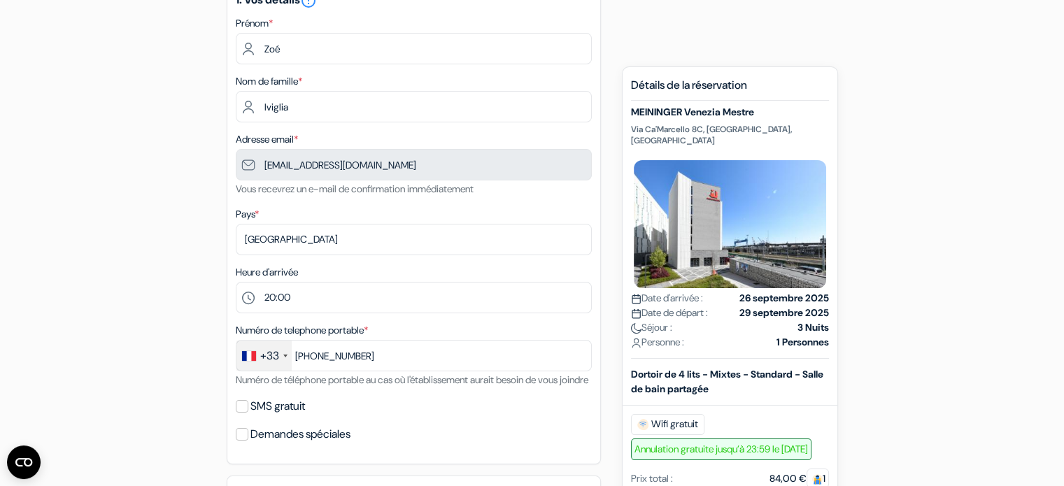
click at [283, 416] on label "SMS gratuit" at bounding box center [277, 407] width 55 height 20
click at [248, 413] on input "SMS gratuit" at bounding box center [242, 406] width 13 height 13
checkbox input "true"
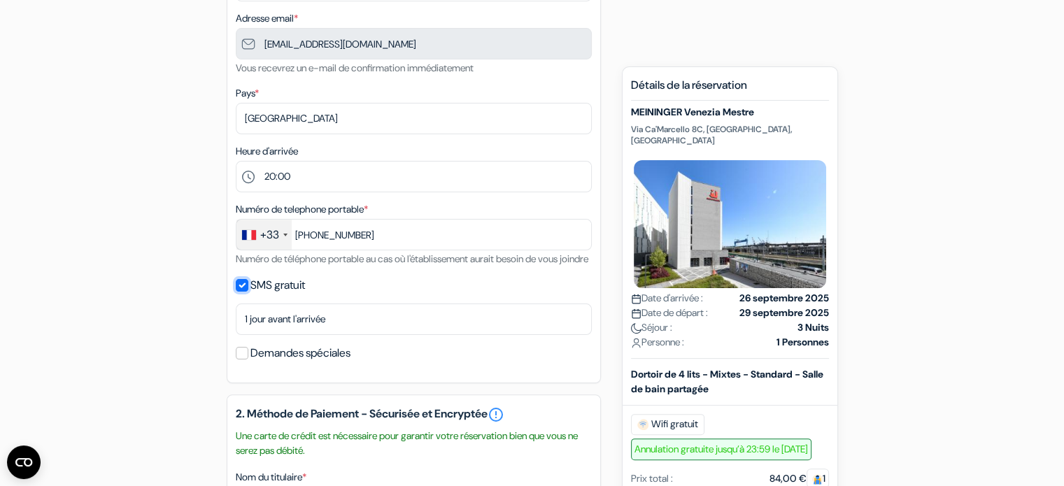
scroll to position [285, 0]
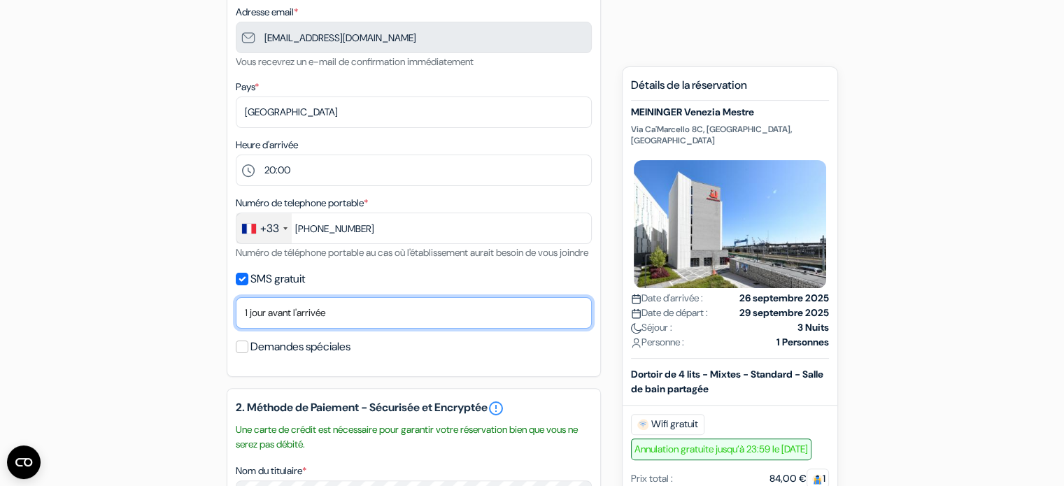
click at [312, 329] on select "Non merci Maintenant Le jour de votre arrivée 1 jour avant l'arrivée 2 jours av…" at bounding box center [414, 312] width 356 height 31
select select "3"
click at [236, 315] on select "Non merci Maintenant Le jour de votre arrivée 1 jour avant l'arrivée 2 jours av…" at bounding box center [414, 312] width 356 height 31
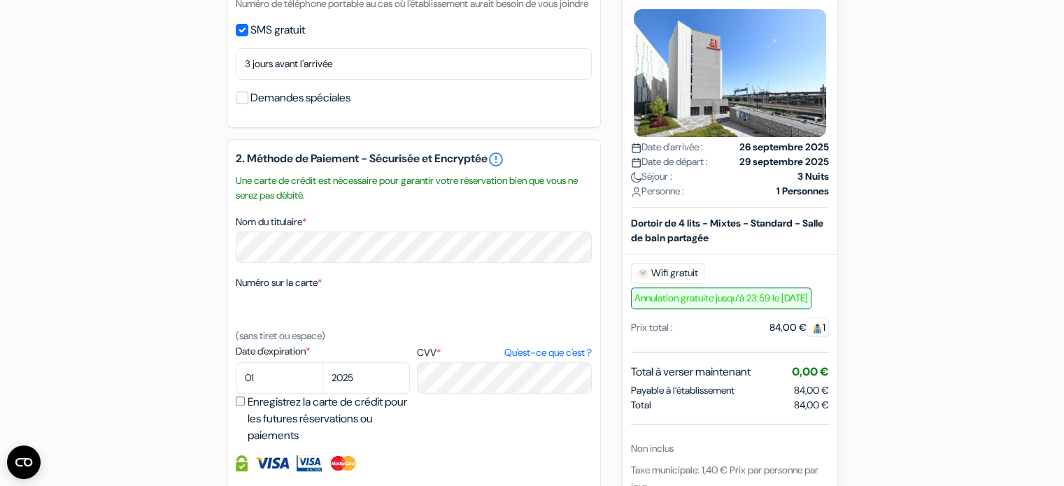
scroll to position [642, 0]
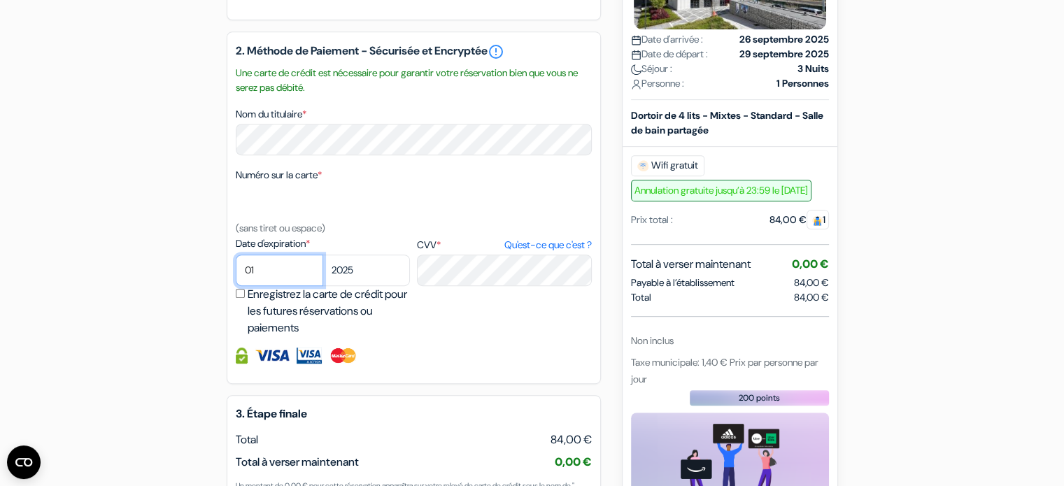
click at [236, 278] on select "01 02 03 04 05 06 07 08 09 10 11 12" at bounding box center [279, 270] width 87 height 31
select select "09"
click at [236, 273] on select "01 02 03 04 05 06 07 08 09 10 11 12" at bounding box center [279, 270] width 87 height 31
click at [371, 286] on select "2025 2026 2027 2028 2029 2030 2031 2032 2033 2034 2035 2036 2037 2038 2039 2040…" at bounding box center [365, 270] width 87 height 31
click at [260, 286] on select "01 02 03 04 05 06 07 08 09 10 11 12" at bounding box center [279, 270] width 87 height 31
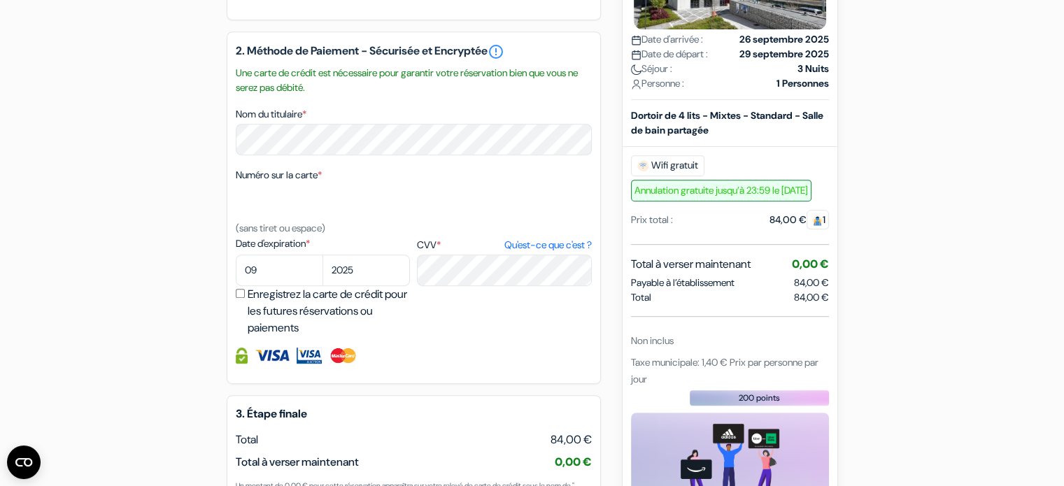
click at [364, 236] on div "Numéro sur la carte * (sans tiret ou espace)" at bounding box center [414, 201] width 356 height 70
click at [341, 286] on select "2025 2026 2027 2028 2029 2030 2031 2032 2033 2034 2035 2036 2037 2038 2039 2040…" at bounding box center [365, 270] width 87 height 31
select select "2028"
click at [322, 273] on select "2025 2026 2027 2028 2029 2030 2031 2032 2033 2034 2035 2036 2037 2038 2039 2040…" at bounding box center [365, 270] width 87 height 31
click at [460, 253] on label "CVV * Qu'est-ce que c'est ?" at bounding box center [504, 245] width 174 height 15
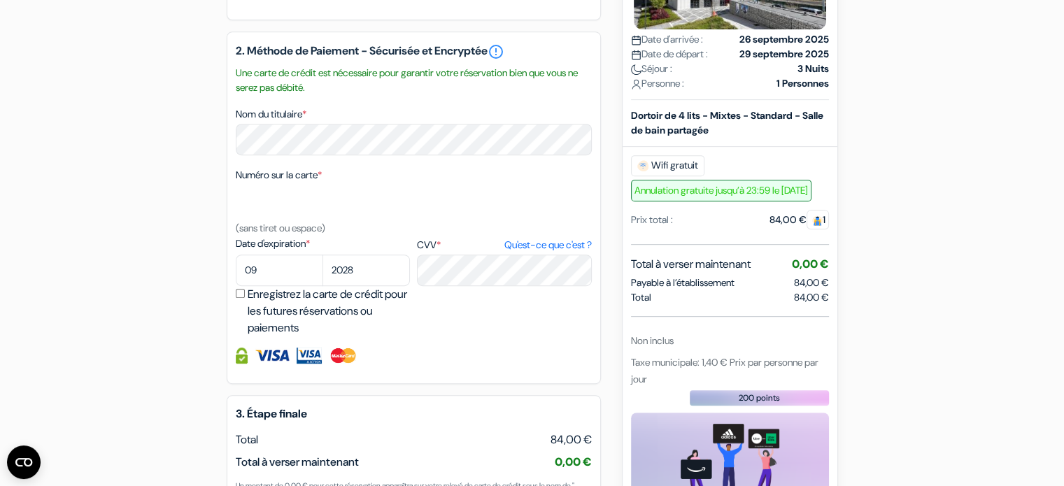
click at [0, 0] on textarea "Nom du titulaire *" at bounding box center [0, 0] width 0 height 0
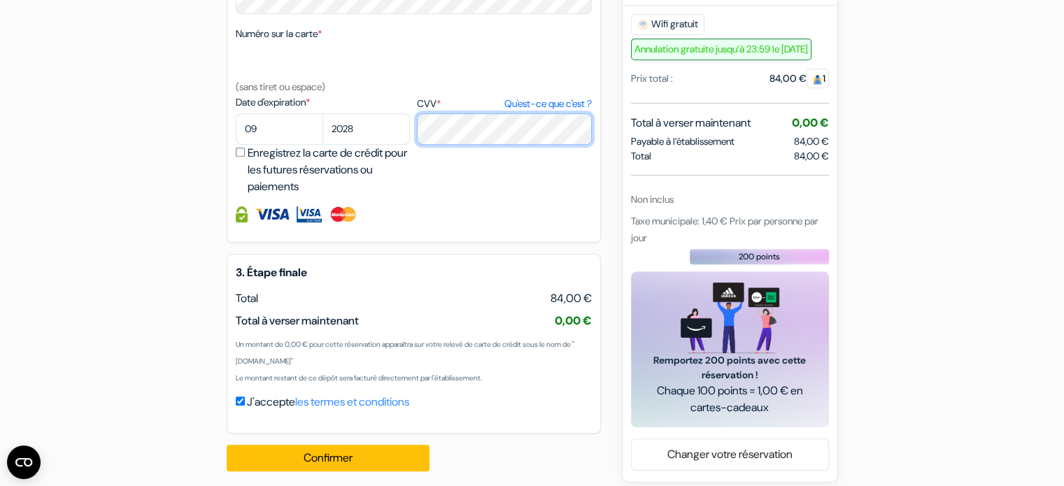
scroll to position [811, 0]
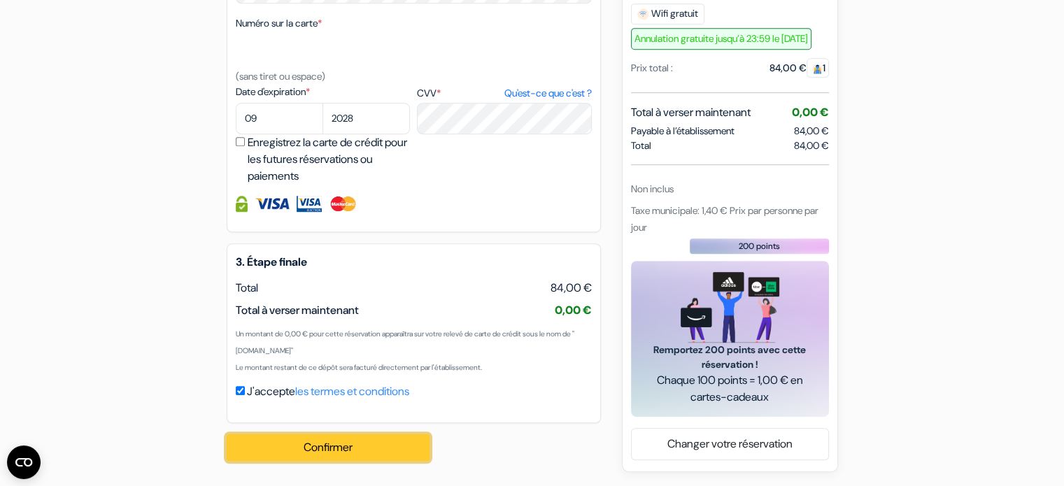
click at [323, 444] on button "Confirmer Loading..." at bounding box center [328, 447] width 203 height 27
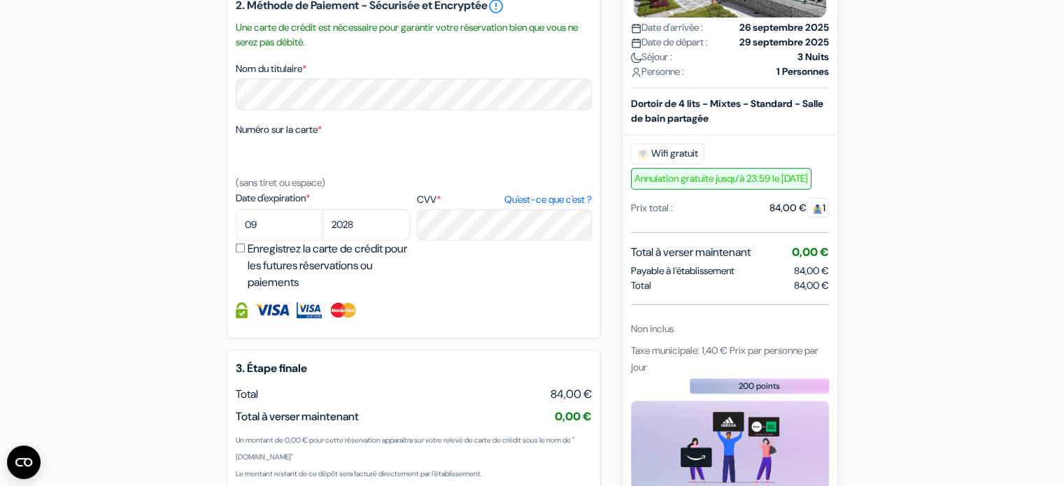
scroll to position [686, 0]
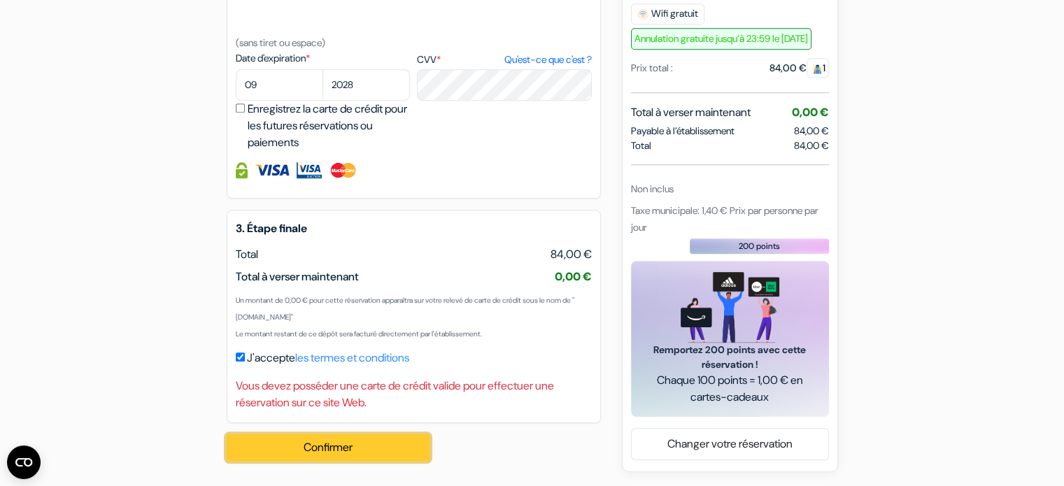
click at [316, 458] on button "Confirmer Loading..." at bounding box center [328, 447] width 203 height 27
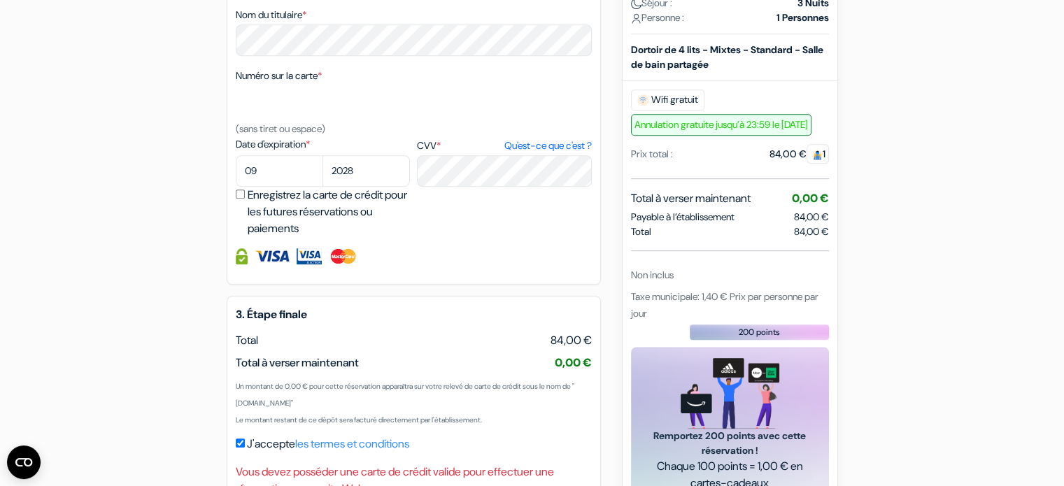
scroll to position [699, 0]
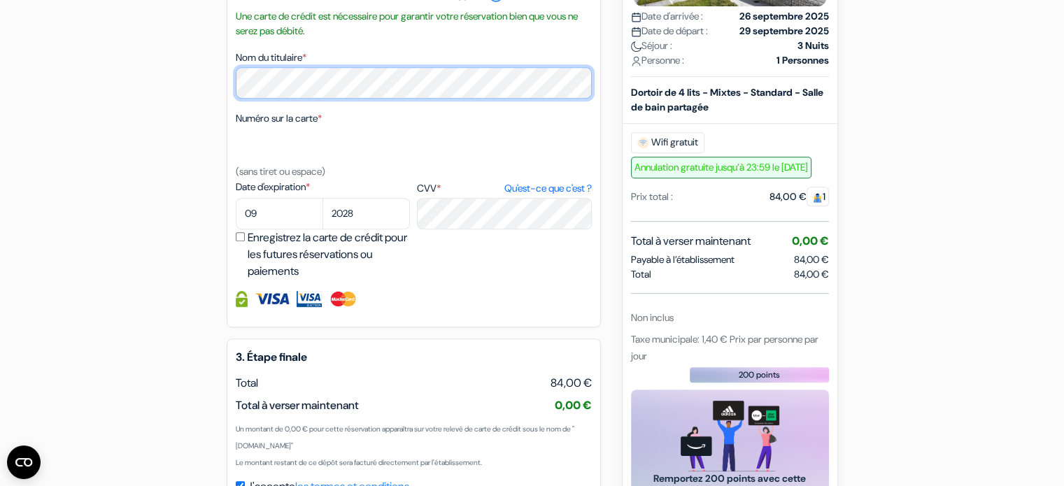
click at [206, 100] on div "add_box MEININGER Venezia Mestre Via Ca'Marcello 8C, Venise, Italie Détails de …" at bounding box center [532, 15] width 923 height 1172
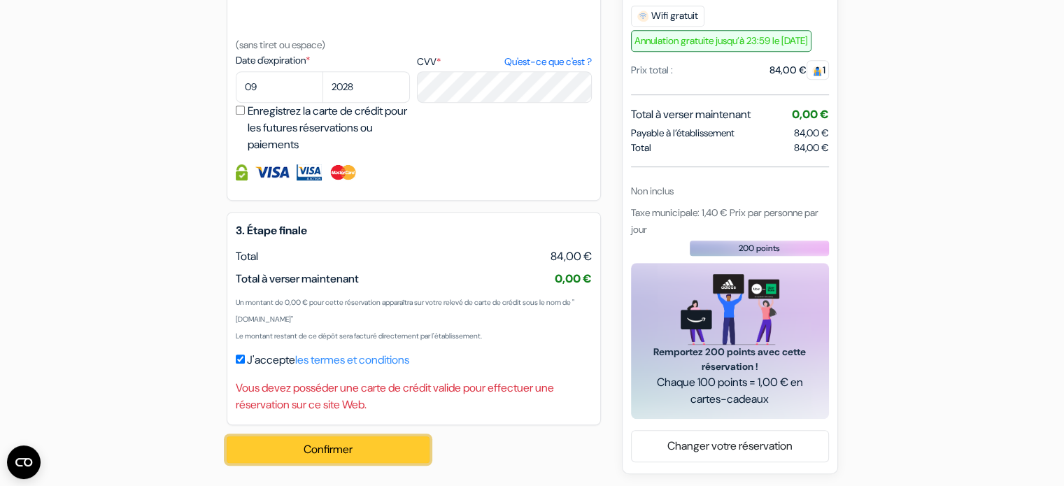
click at [302, 462] on button "Confirmer Loading..." at bounding box center [328, 449] width 203 height 27
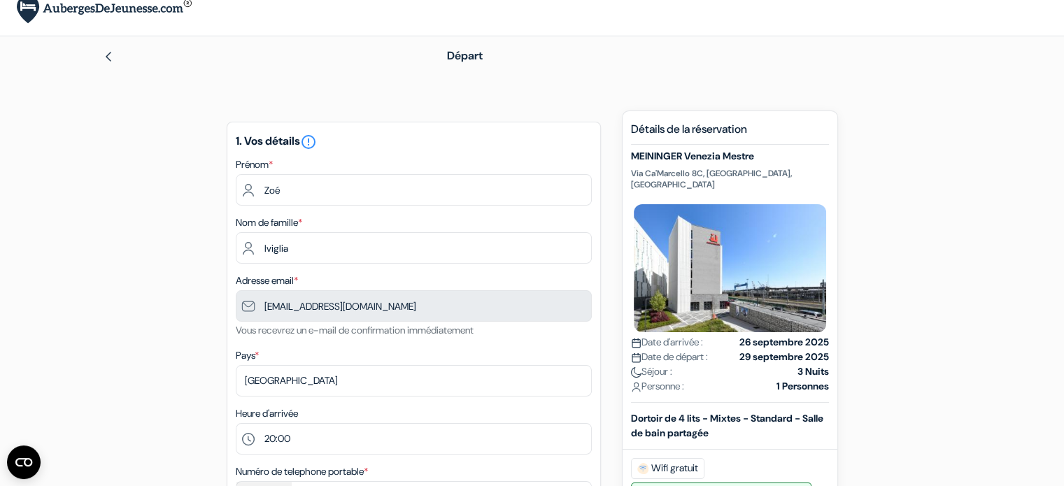
scroll to position [0, 0]
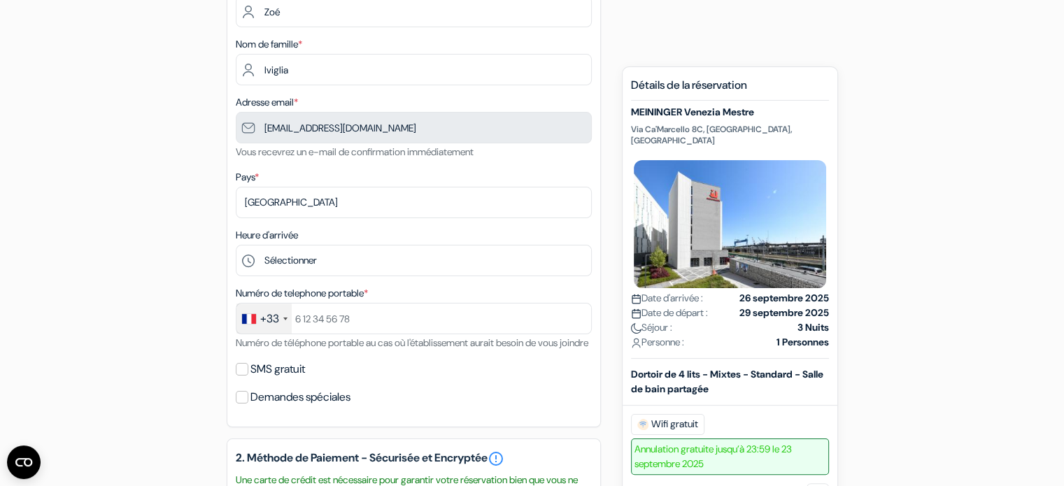
scroll to position [199, 0]
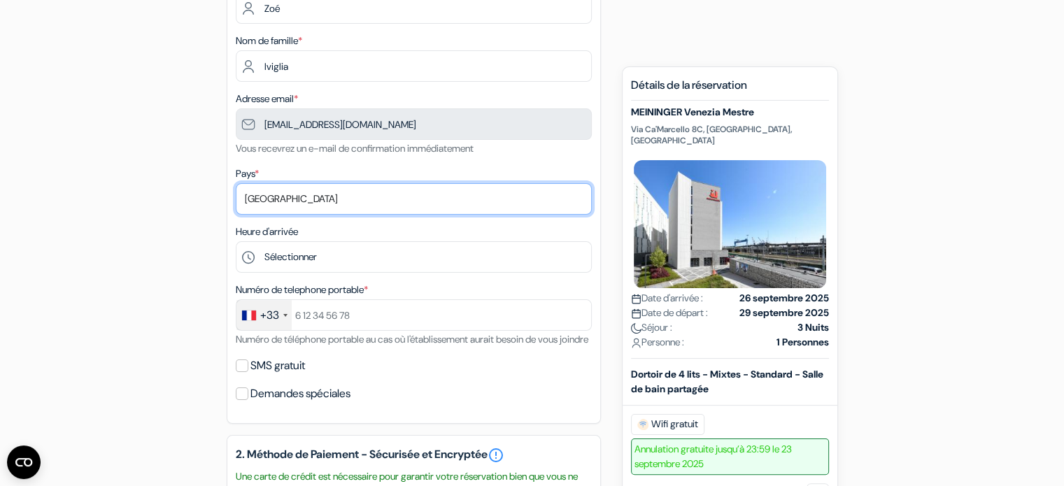
click at [308, 195] on select "Selectionner le pays Abkhazie [GEOGRAPHIC_DATA] [GEOGRAPHIC_DATA] Du [GEOGRAPHI…" at bounding box center [414, 198] width 356 height 31
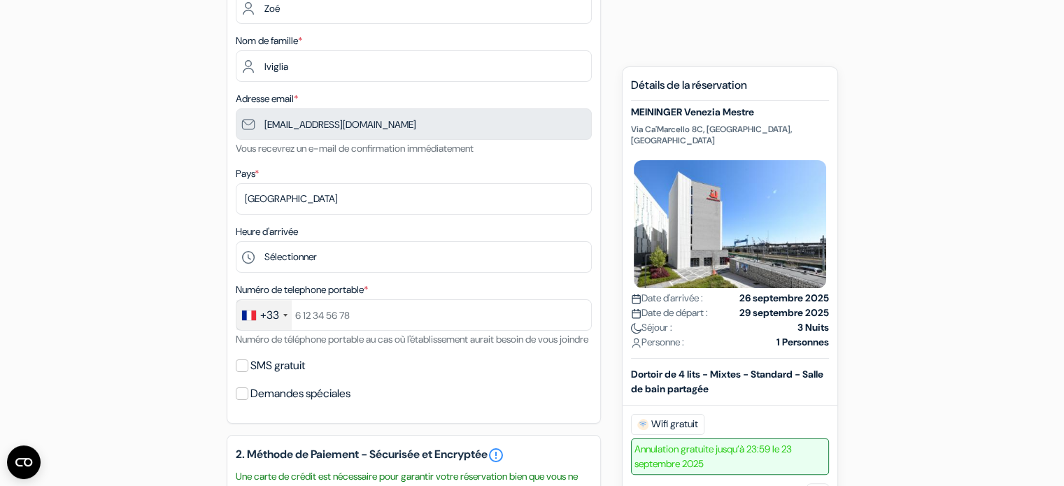
click at [404, 156] on div "Adresse email * zoe.iviglia@gmail.com Vous recevrez un e-mail de confirmation i…" at bounding box center [414, 123] width 356 height 66
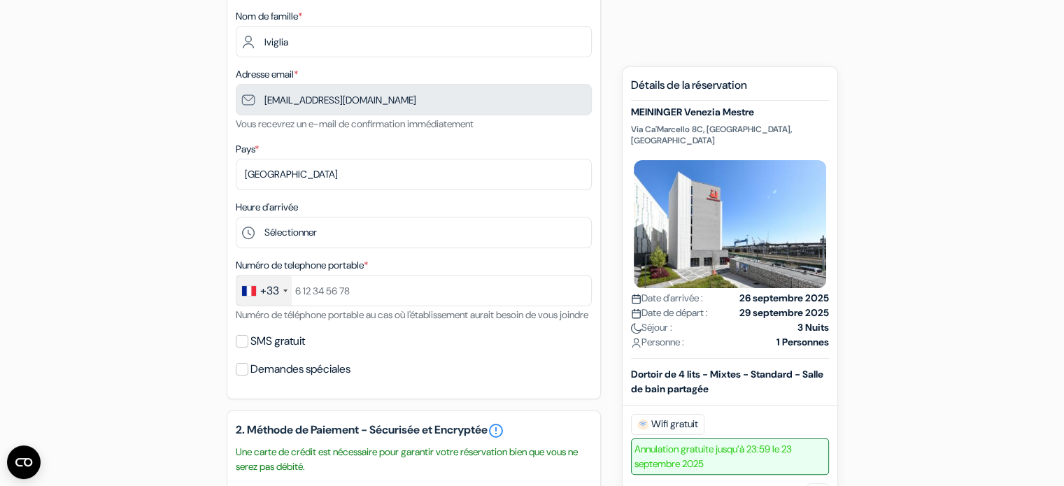
scroll to position [299, 0]
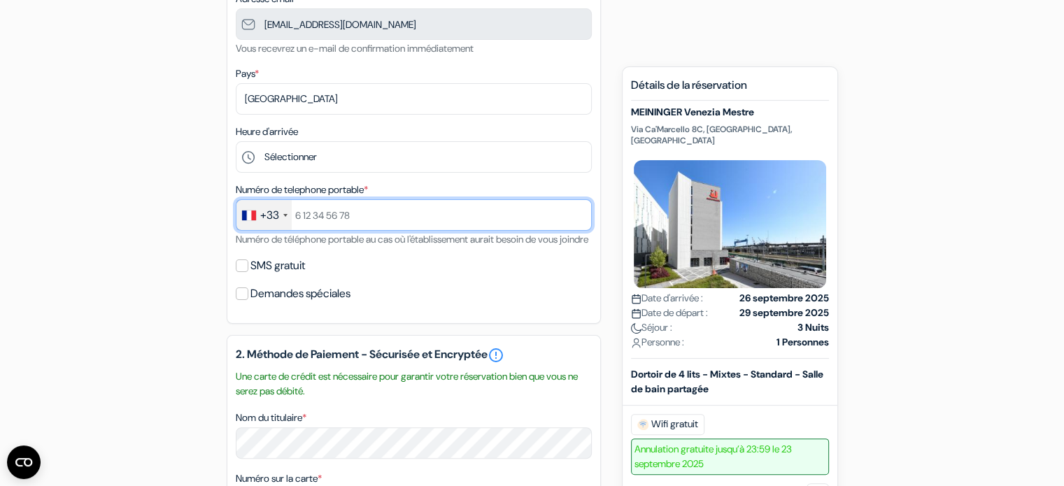
click at [326, 208] on input "text" at bounding box center [414, 214] width 356 height 31
type input "[PHONE_NUMBER]"
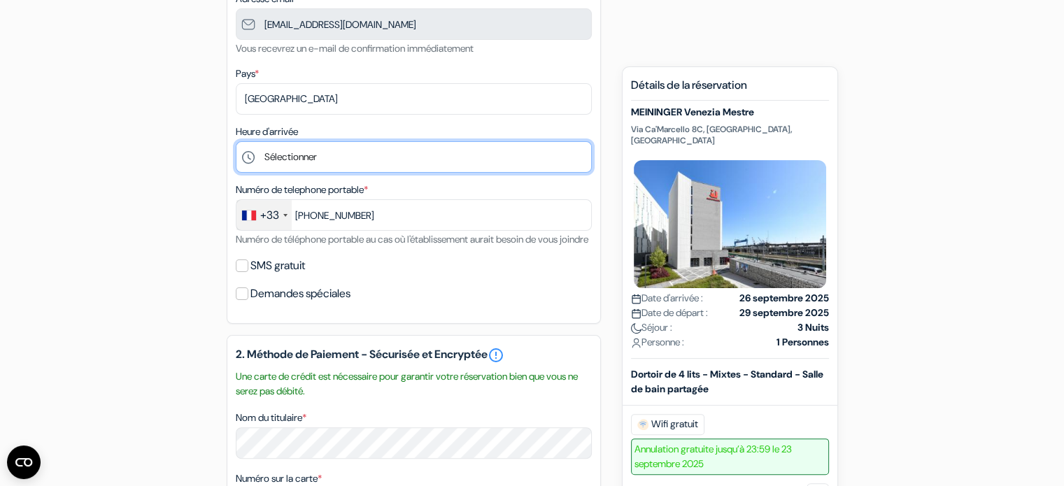
click at [282, 160] on select "Sélectionner 1:00 2:00 3:00 4:00 5:00 6:00 7:00 8:00 9:00 10:00 11:00 12:00 13:…" at bounding box center [414, 156] width 356 height 31
select select "20"
click at [236, 142] on select "Sélectionner 1:00 2:00 3:00 4:00 5:00 6:00 7:00 8:00 9:00 10:00 11:00 12:00 13:…" at bounding box center [414, 156] width 356 height 31
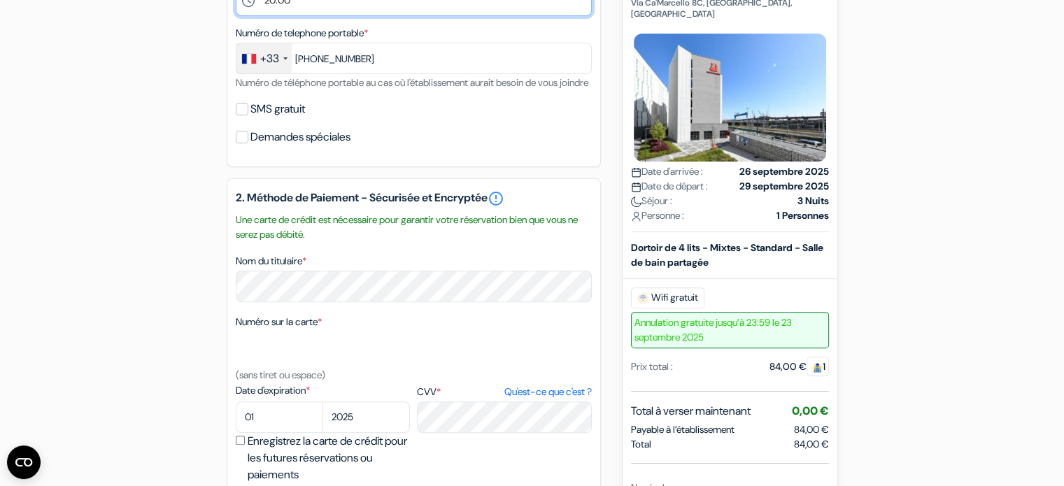
scroll to position [459, 0]
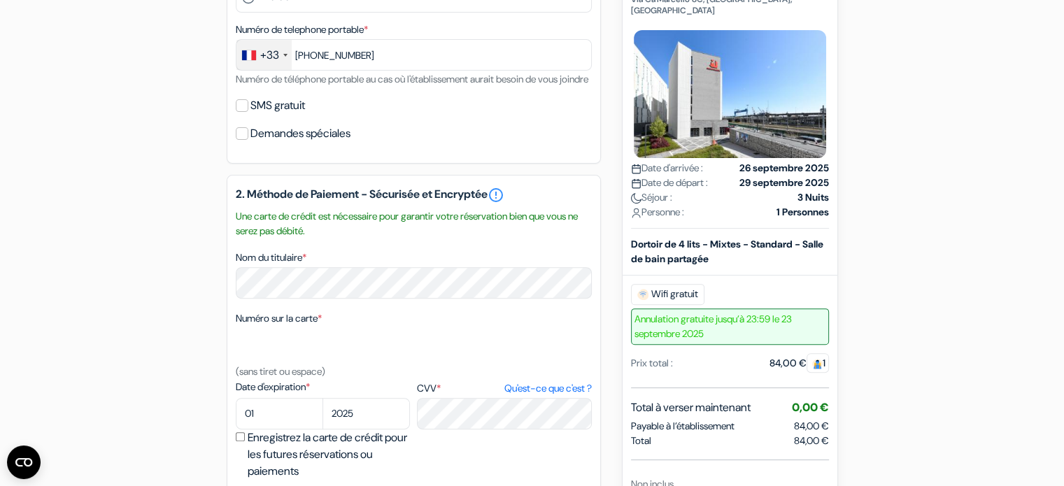
click at [255, 115] on label "SMS gratuit" at bounding box center [277, 106] width 55 height 20
click at [248, 112] on input "SMS gratuit" at bounding box center [242, 105] width 13 height 13
checkbox input "true"
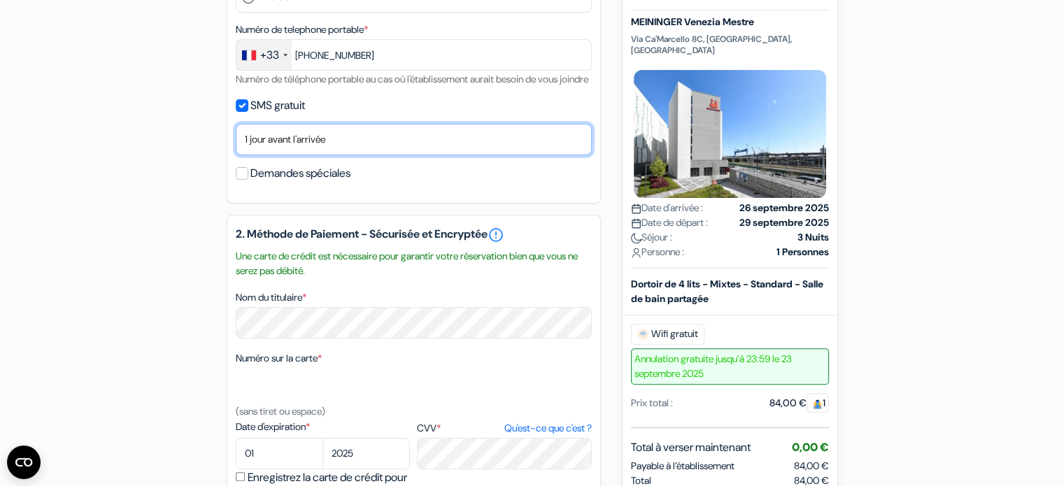
click at [280, 155] on select "Non merci Maintenant Le jour de votre arrivée 1 jour avant l'arrivée 2 jours av…" at bounding box center [414, 139] width 356 height 31
select select "2"
click at [236, 142] on select "Non merci Maintenant Le jour de votre arrivée 1 jour avant l'arrivée 2 jours av…" at bounding box center [414, 139] width 356 height 31
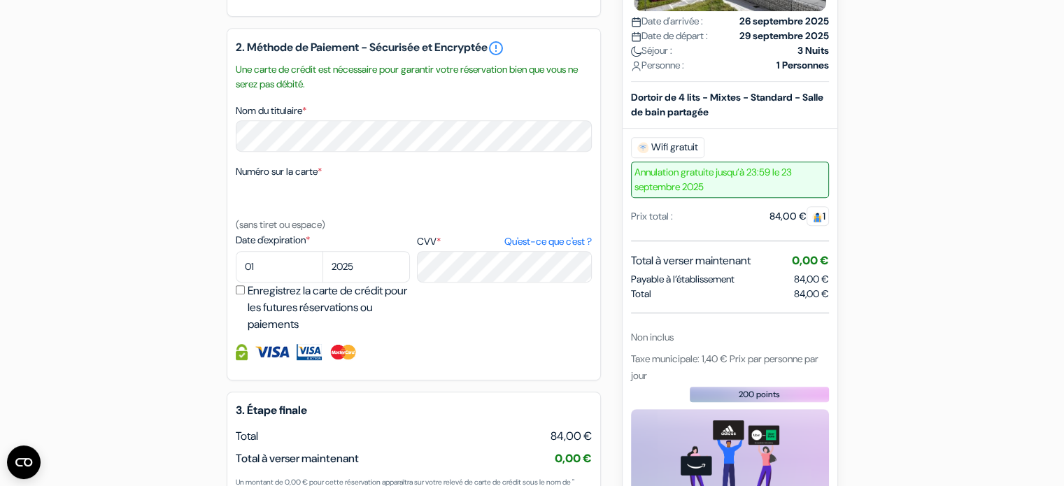
scroll to position [646, 0]
click at [260, 282] on select "01 02 03 04 05 06 07 08 09 10 11 12" at bounding box center [279, 265] width 87 height 31
select select "09"
click at [236, 269] on select "01 02 03 04 05 06 07 08 09 10 11 12" at bounding box center [279, 265] width 87 height 31
click at [347, 281] on select "2025 2026 2027 2028 2029 2030 2031 2032 2033 2034 2035 2036 2037 2038 2039 2040…" at bounding box center [365, 265] width 87 height 31
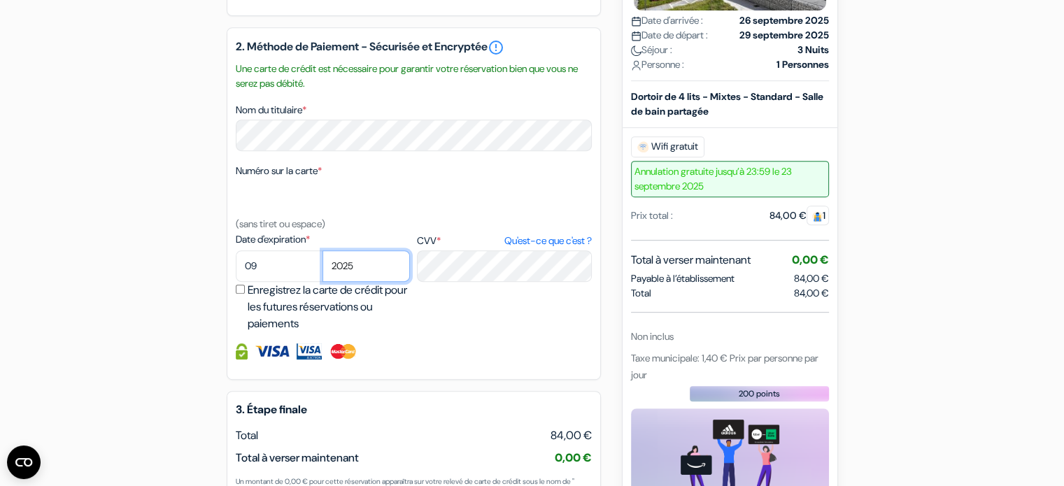
select select "2028"
click at [322, 269] on select "2025 2026 2027 2028 2029 2030 2031 2032 2033 2034 2035 2036 2037 2038 2039 2040…" at bounding box center [365, 265] width 87 height 31
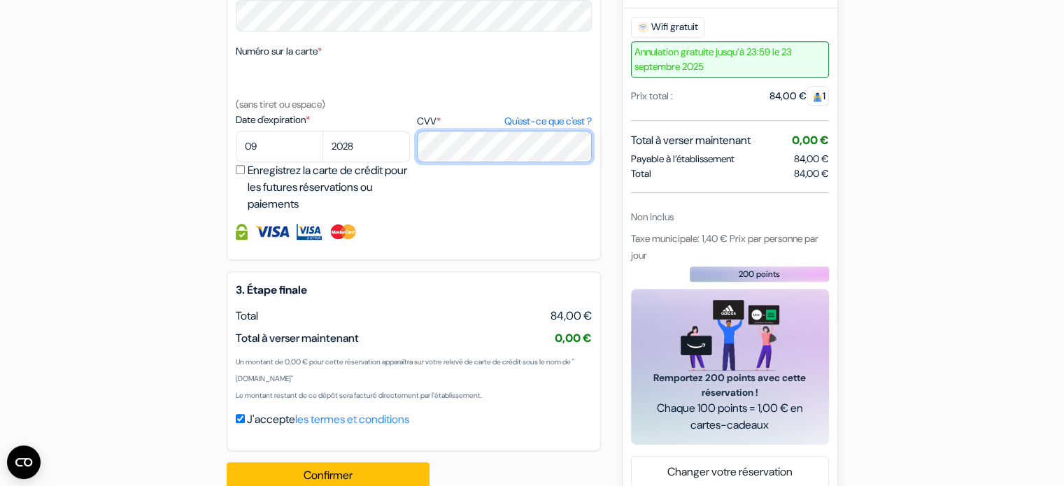
scroll to position [811, 0]
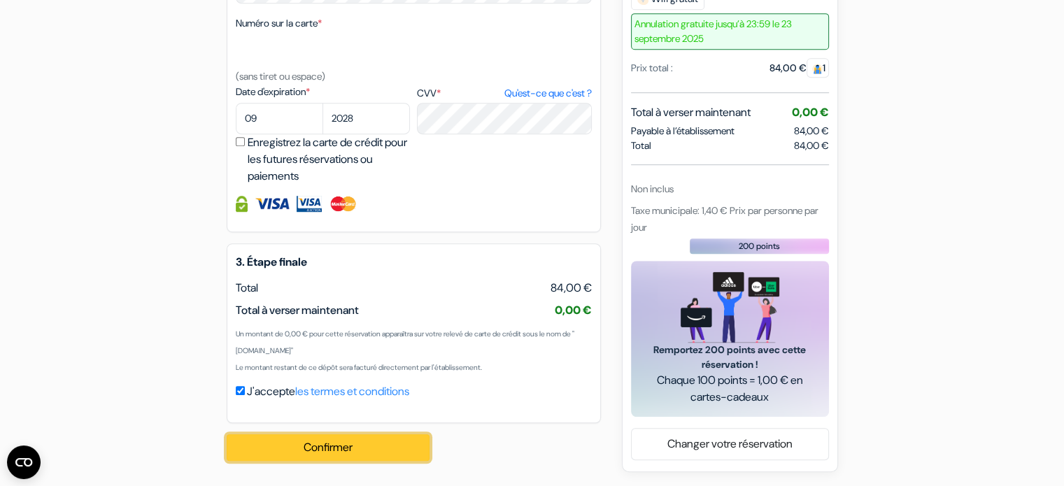
click at [299, 453] on button "Confirmer Loading..." at bounding box center [328, 447] width 203 height 27
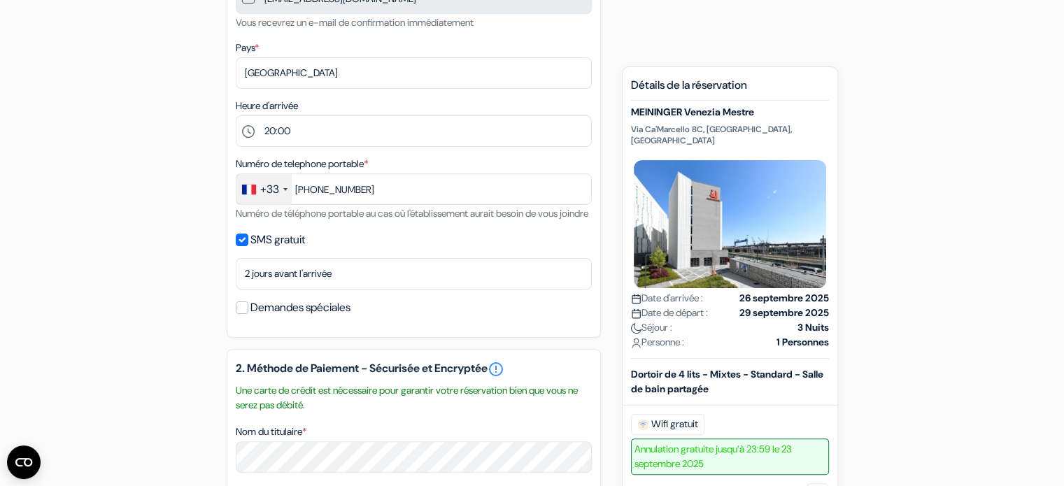
scroll to position [0, 0]
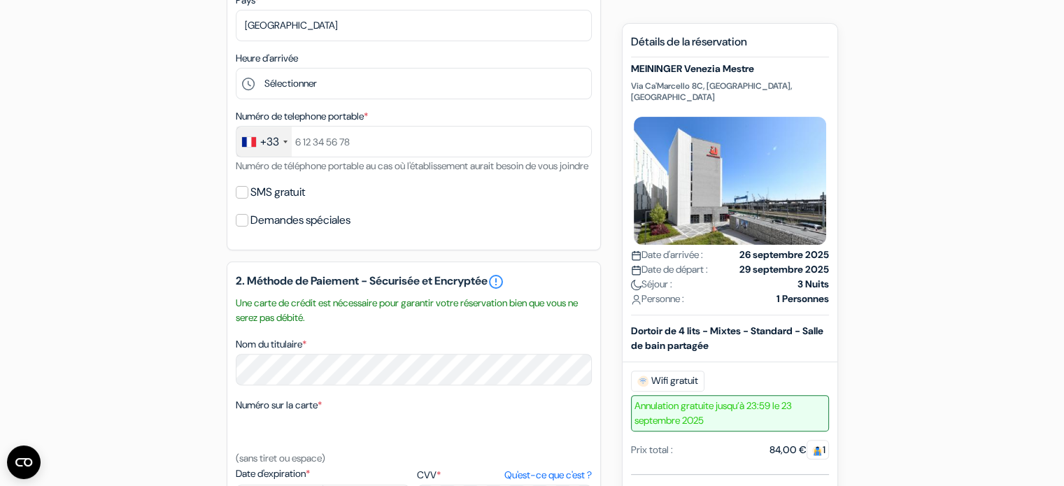
scroll to position [371, 0]
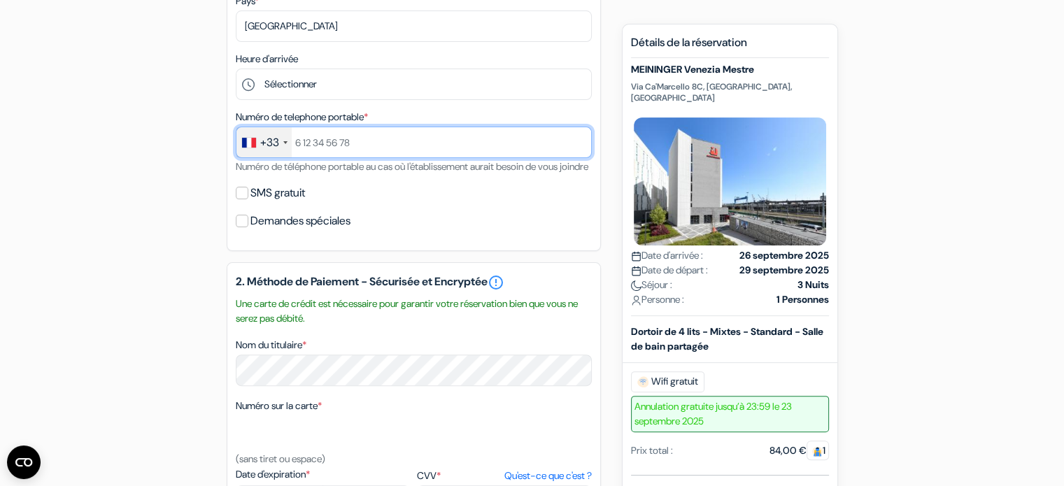
click at [328, 144] on input "text" at bounding box center [414, 142] width 356 height 31
type input "[PHONE_NUMBER]"
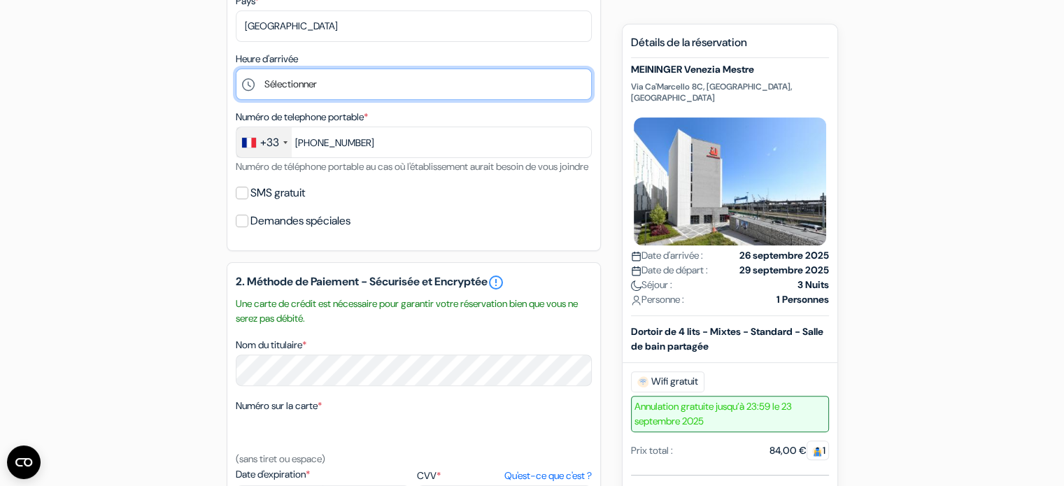
click at [303, 69] on select "Sélectionner 1:00 2:00 3:00 4:00 5:00 6:00 7:00 8:00 9:00 10:00 11:00 12:00 13:…" at bounding box center [414, 84] width 356 height 31
click at [236, 69] on select "Sélectionner 1:00 2:00 3:00 4:00 5:00 6:00 7:00 8:00 9:00 10:00 11:00 12:00 13:…" at bounding box center [414, 84] width 356 height 31
click at [316, 78] on select "Sélectionner 1:00 2:00 3:00 4:00 5:00 6:00 7:00 8:00 9:00 10:00 11:00 12:00 13:…" at bounding box center [414, 84] width 356 height 31
select select "20"
click at [236, 69] on select "Sélectionner 1:00 2:00 3:00 4:00 5:00 6:00 7:00 8:00 9:00 10:00 11:00 12:00 13:…" at bounding box center [414, 84] width 356 height 31
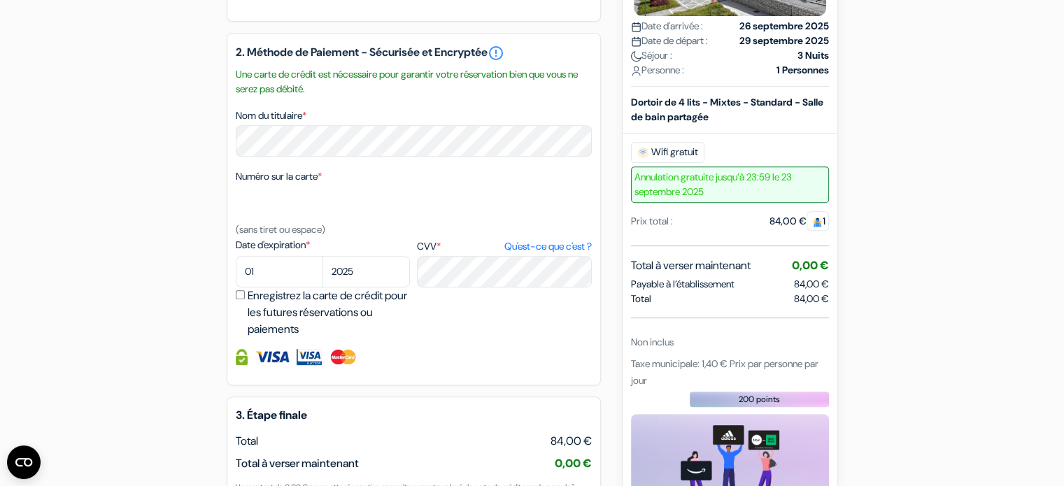
scroll to position [602, 0]
click at [257, 287] on select "01 02 03 04 05 06 07 08 09 10 11 12" at bounding box center [279, 270] width 87 height 31
select select "09"
click at [236, 273] on select "01 02 03 04 05 06 07 08 09 10 11 12" at bounding box center [279, 270] width 87 height 31
click at [343, 287] on select "2025 2026 2027 2028 2029 2030 2031 2032 2033 2034 2035 2036 2037 2038 2039 2040…" at bounding box center [365, 270] width 87 height 31
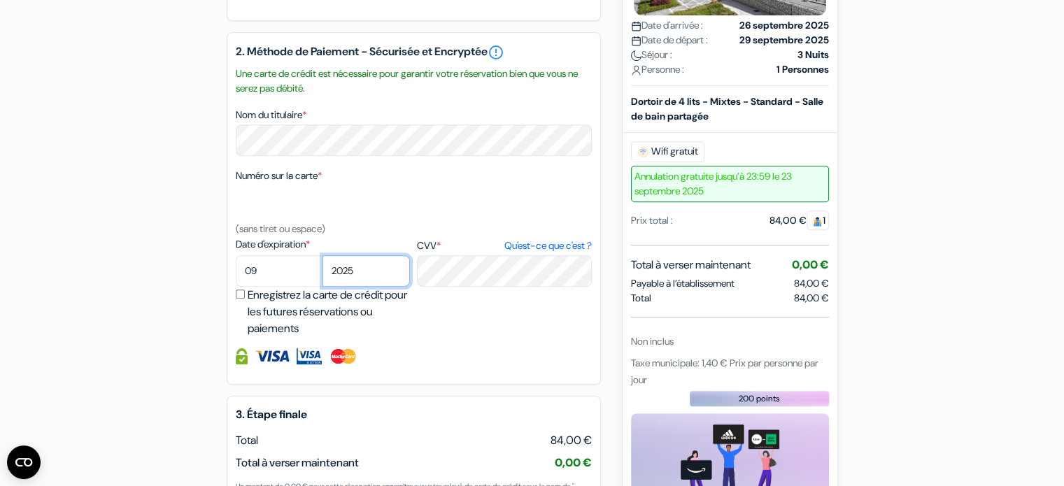
select select "2028"
click at [322, 273] on select "2025 2026 2027 2028 2029 2030 2031 2032 2033 2034 2035 2036 2037 2038 2039 2040…" at bounding box center [365, 270] width 87 height 31
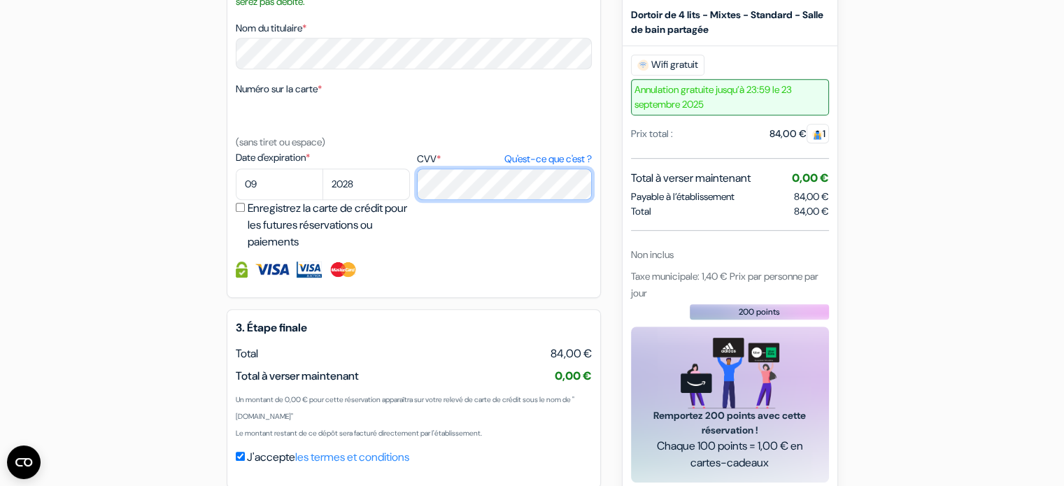
scroll to position [772, 0]
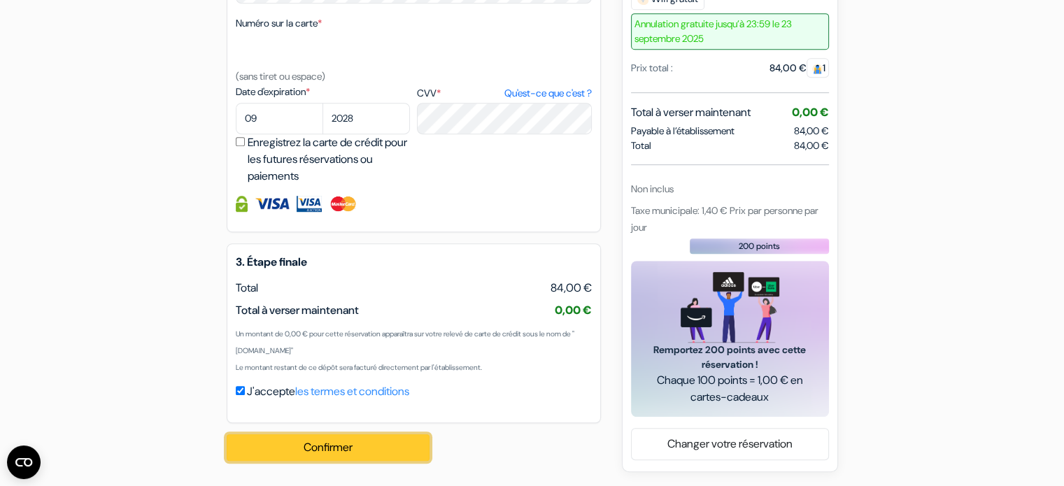
click at [326, 445] on button "Confirmer Loading..." at bounding box center [328, 447] width 203 height 27
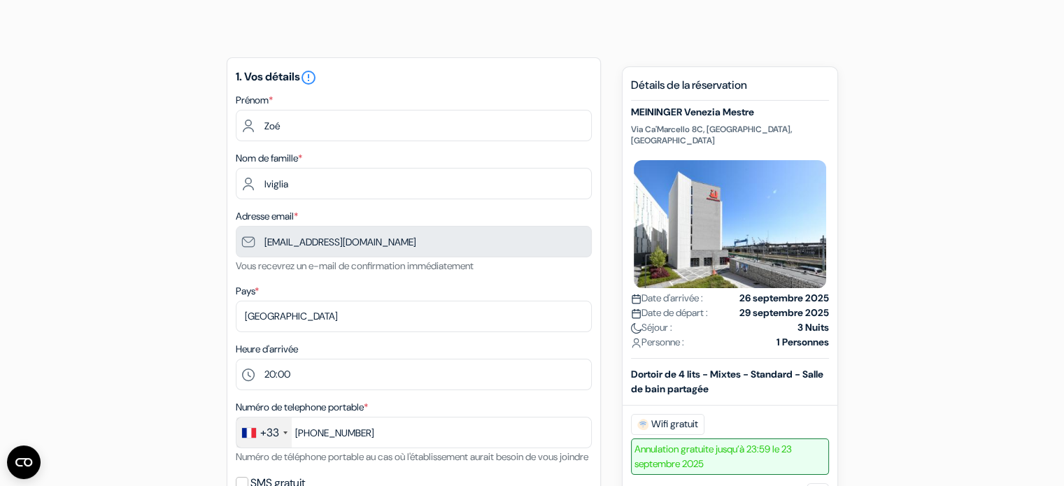
scroll to position [0, 0]
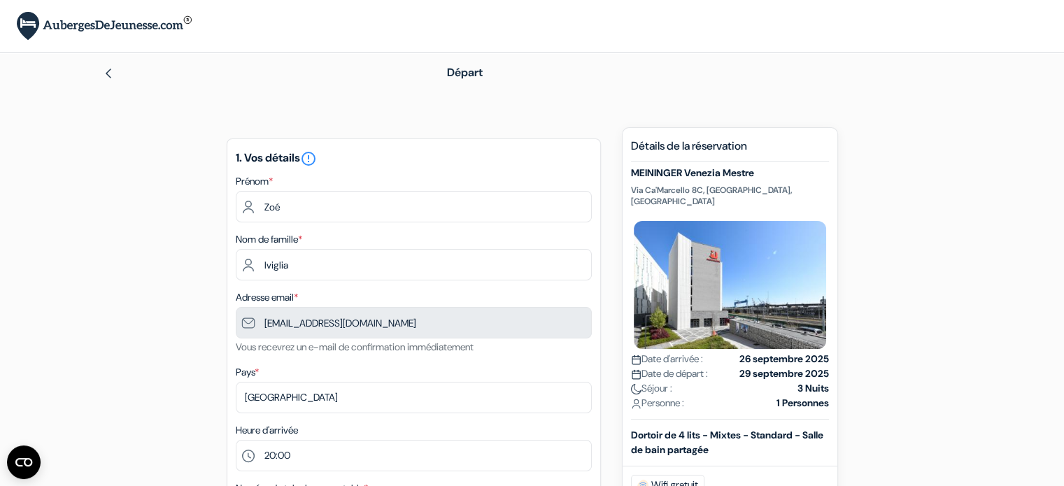
click at [306, 159] on h5 "1. Vos détails error_outline" at bounding box center [414, 158] width 356 height 17
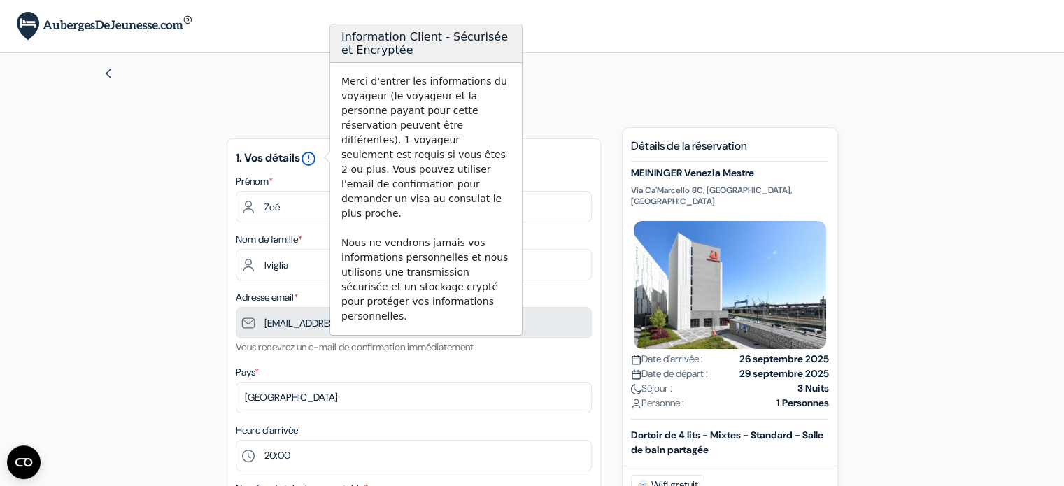
click at [315, 159] on icon "error_outline" at bounding box center [308, 158] width 17 height 17
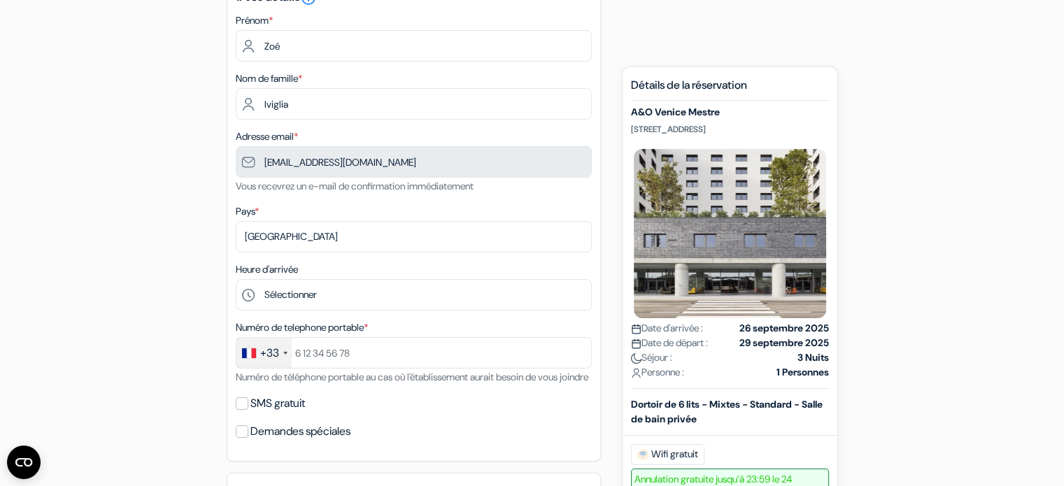
scroll to position [162, 0]
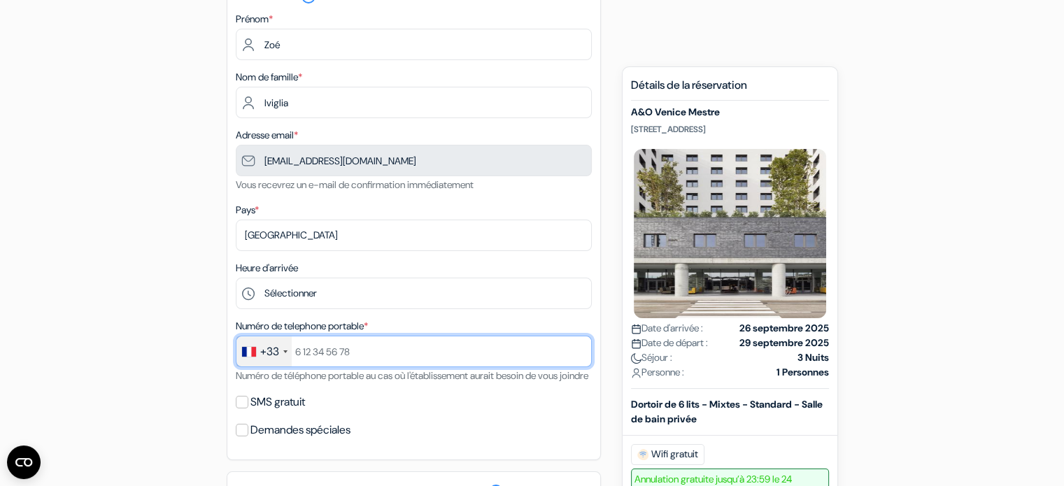
click at [329, 351] on input "text" at bounding box center [414, 351] width 356 height 31
type input "[PHONE_NUMBER]"
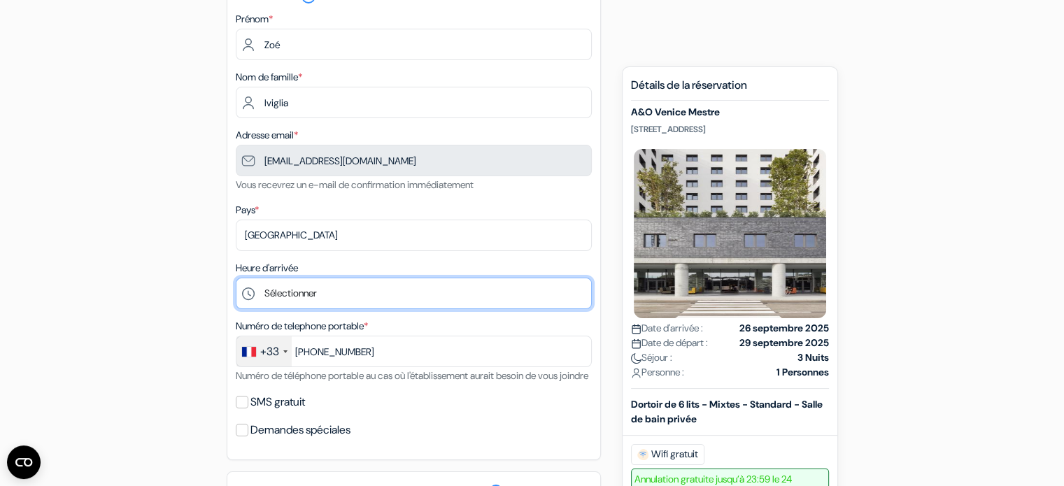
click at [306, 294] on select "Sélectionner 1:00 2:00 3:00 4:00 5:00 6:00 7:00 8:00 9:00 10:00 11:00 12:00 13:…" at bounding box center [414, 293] width 356 height 31
select select "20"
click at [236, 278] on select "Sélectionner 1:00 2:00 3:00 4:00 5:00 6:00 7:00 8:00 9:00 10:00 11:00 12:00 13:…" at bounding box center [414, 293] width 356 height 31
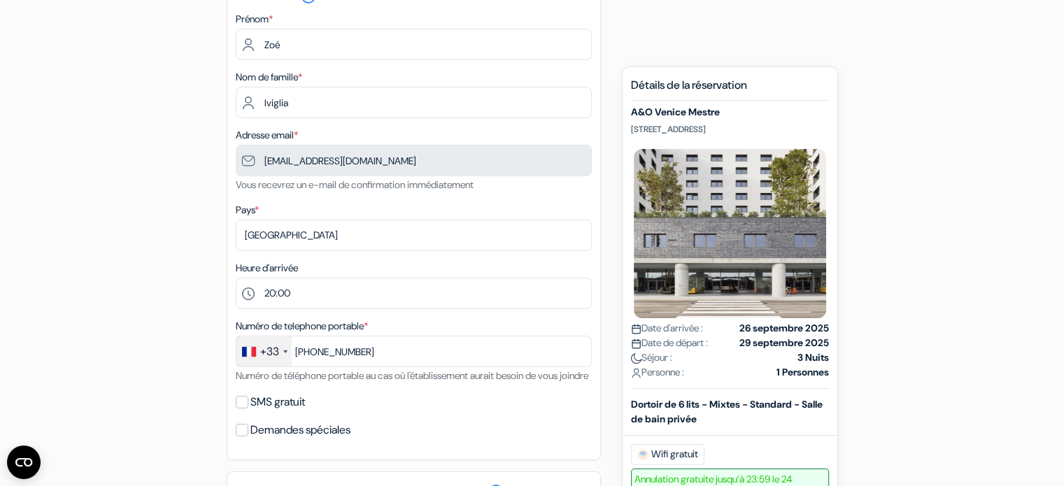
click at [252, 412] on label "SMS gratuit" at bounding box center [277, 402] width 55 height 20
click at [248, 408] on input "SMS gratuit" at bounding box center [242, 402] width 13 height 13
checkbox input "true"
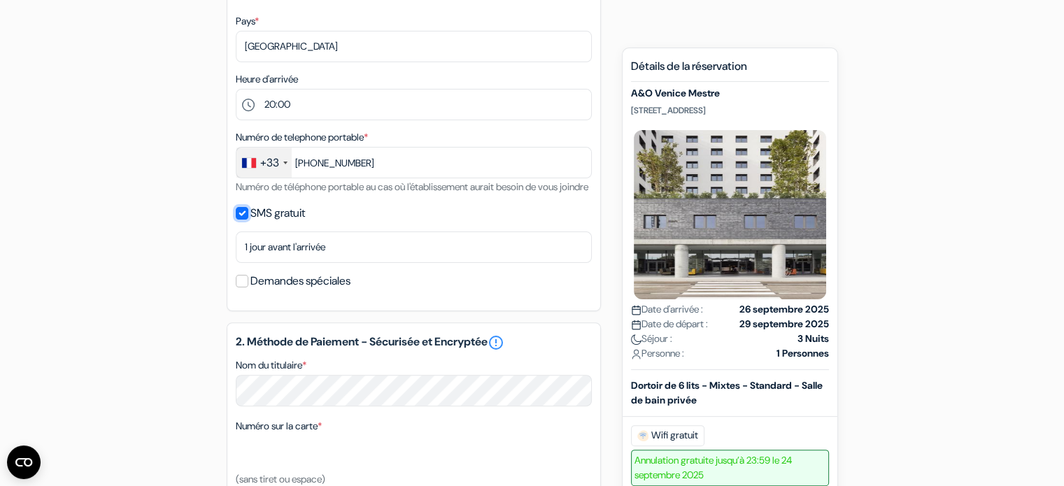
scroll to position [352, 0]
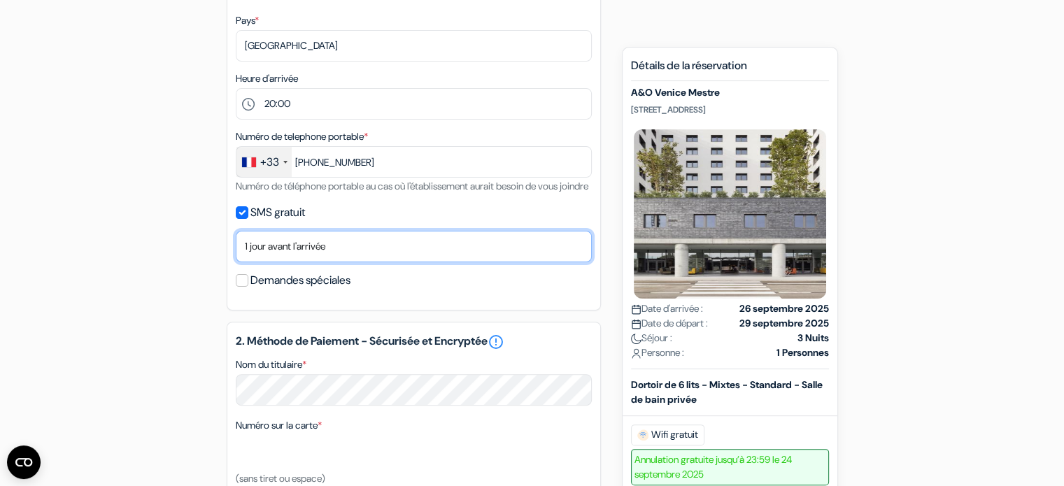
click at [306, 262] on select "Non merci Maintenant Le jour de votre arrivée 1 jour avant l'arrivée 2 jours av…" at bounding box center [414, 246] width 356 height 31
select select "3"
click at [236, 248] on select "Non merci Maintenant Le jour de votre arrivée 1 jour avant l'arrivée 2 jours av…" at bounding box center [414, 246] width 356 height 31
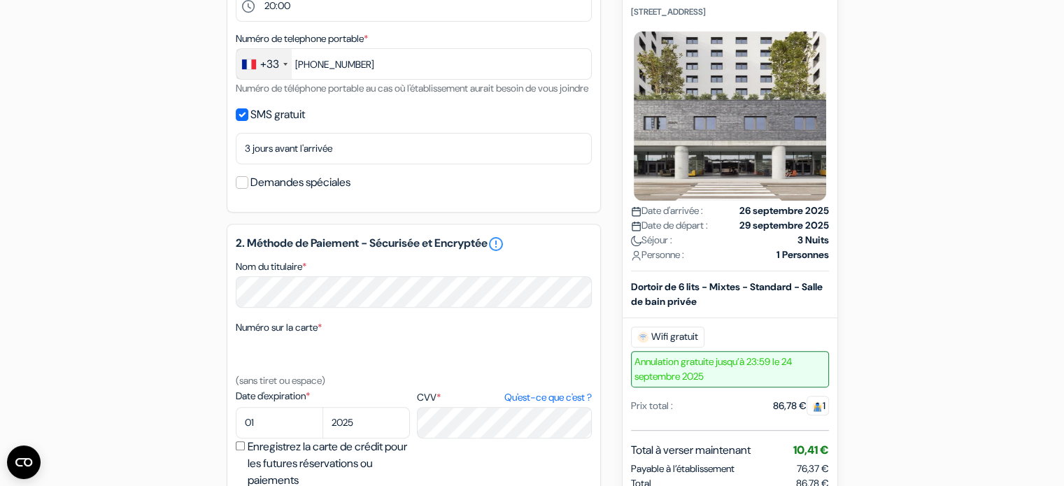
scroll to position [630, 0]
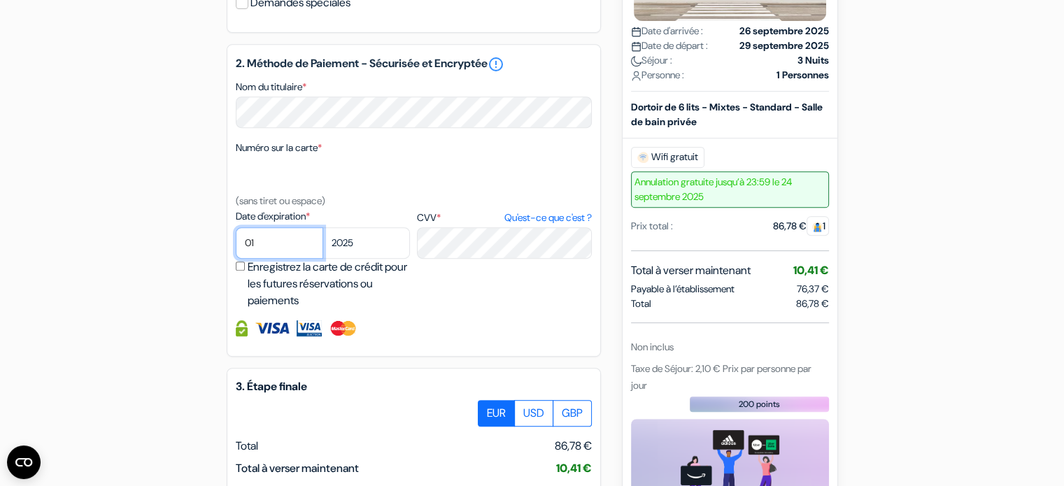
click at [269, 258] on select "01 02 03 04 05 06 07 08 09 10 11 12" at bounding box center [279, 242] width 87 height 31
select select "09"
click at [355, 257] on select "2025 2026 2027 2028 2029 2030 2031 2032 2033 2034 2035 2036 2037 2038 2039 2040…" at bounding box center [365, 242] width 87 height 31
select select "2028"
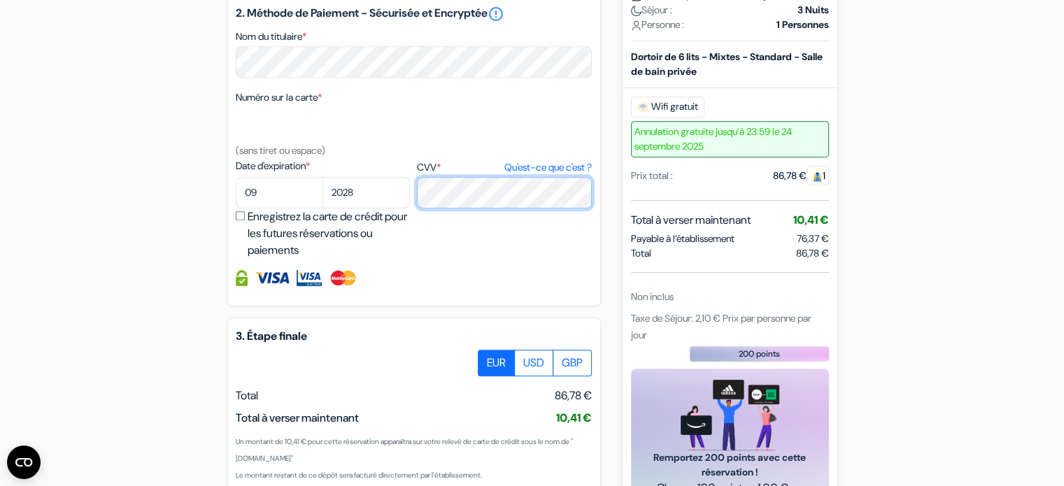
scroll to position [805, 0]
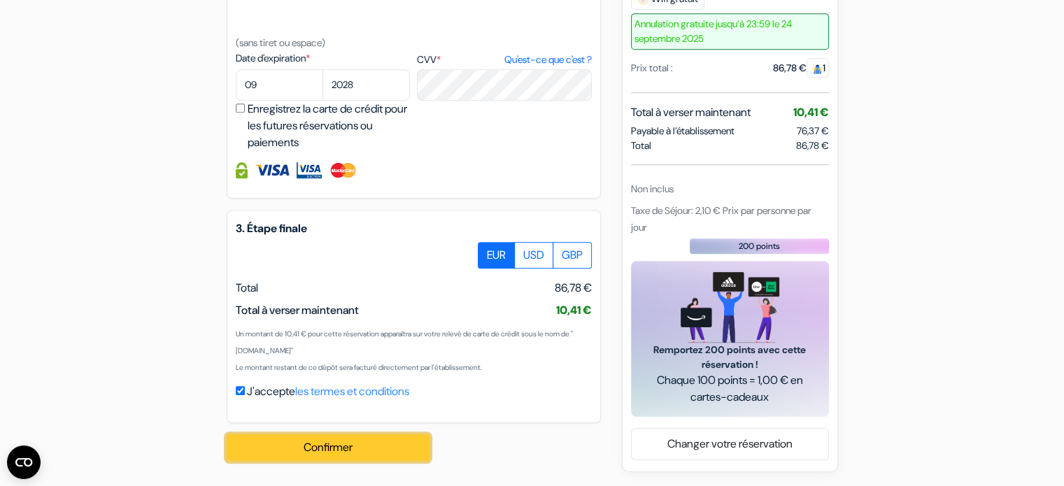
click at [277, 446] on button "Confirmer Loading..." at bounding box center [328, 447] width 203 height 27
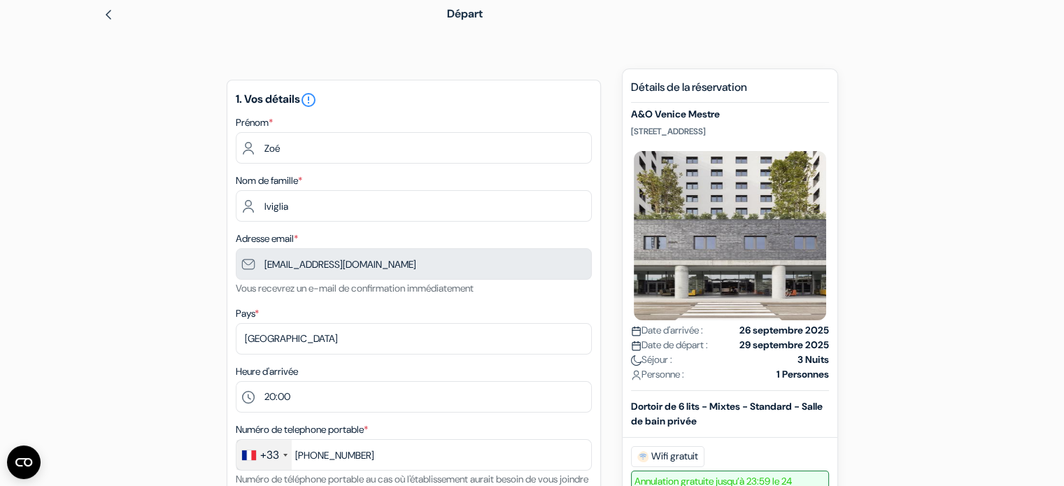
scroll to position [0, 0]
